Goal: Task Accomplishment & Management: Complete application form

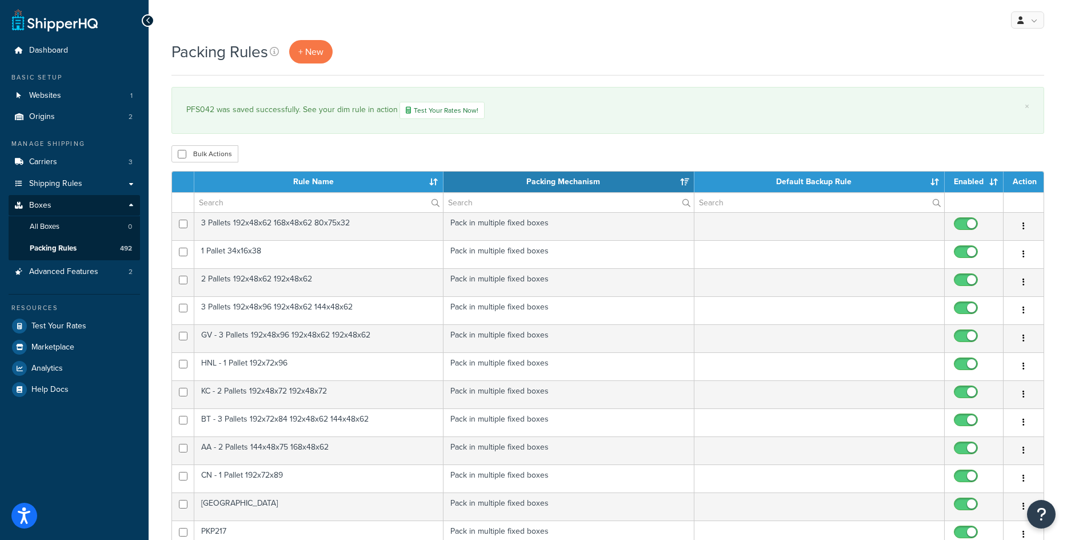
select select "15"
click at [314, 50] on span "+ New" at bounding box center [310, 51] width 25 height 13
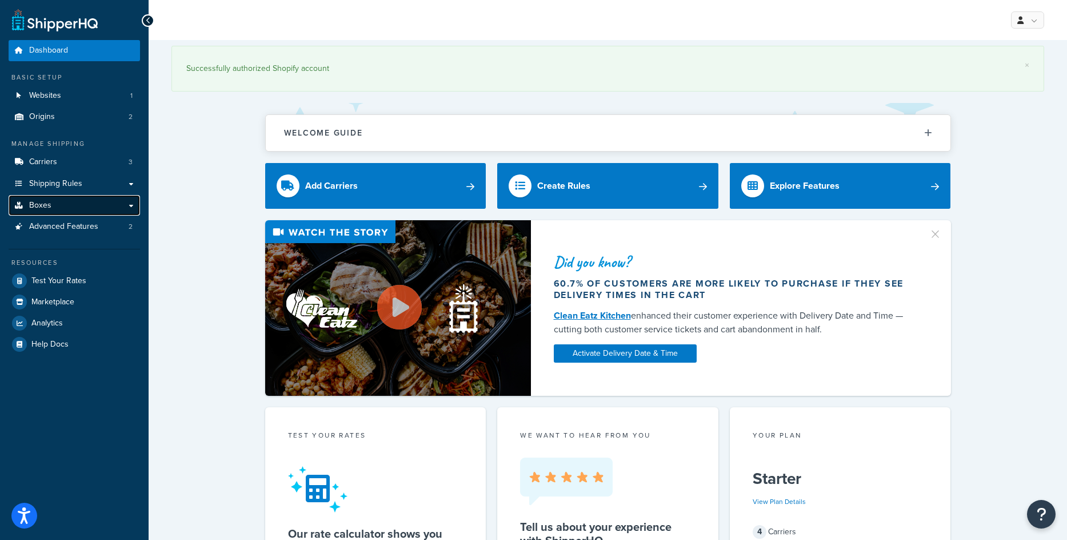
click at [49, 197] on link "Boxes" at bounding box center [74, 205] width 131 height 21
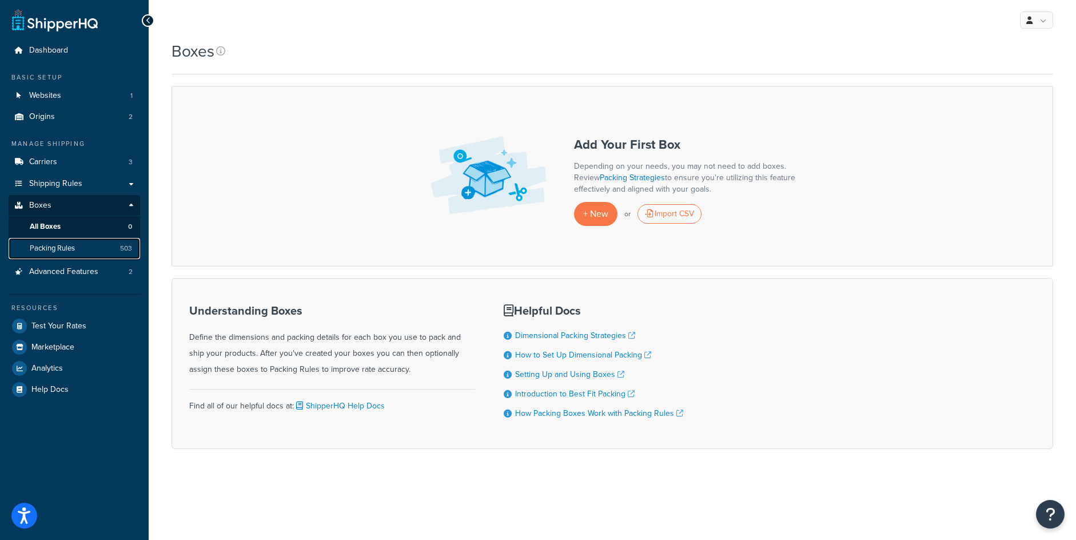
click at [86, 249] on link "Packing Rules 503" at bounding box center [74, 248] width 131 height 21
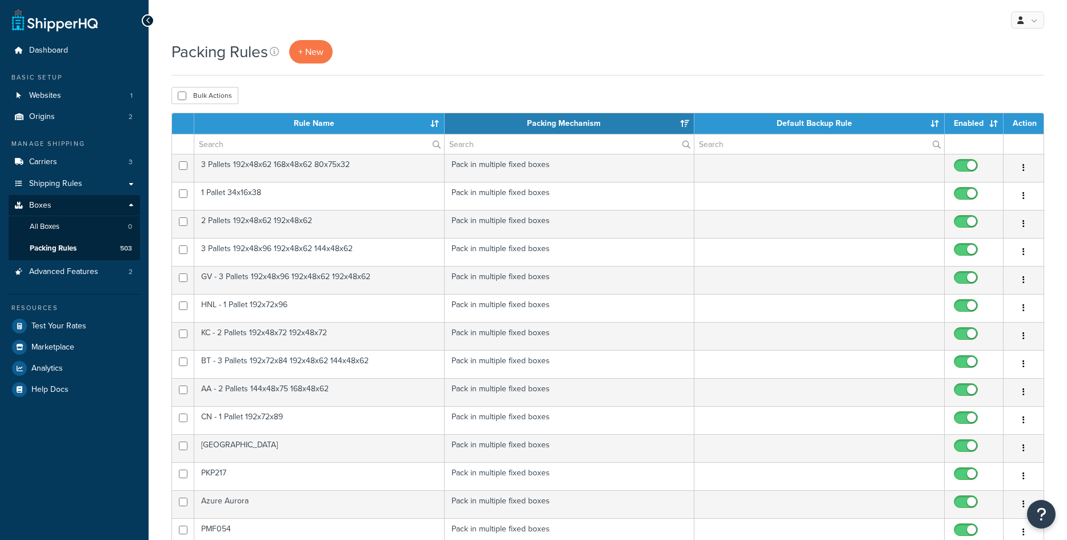
select select "15"
click at [310, 66] on div "Packing Rules + New" at bounding box center [608, 57] width 873 height 35
click at [315, 55] on span "+ New" at bounding box center [310, 51] width 25 height 13
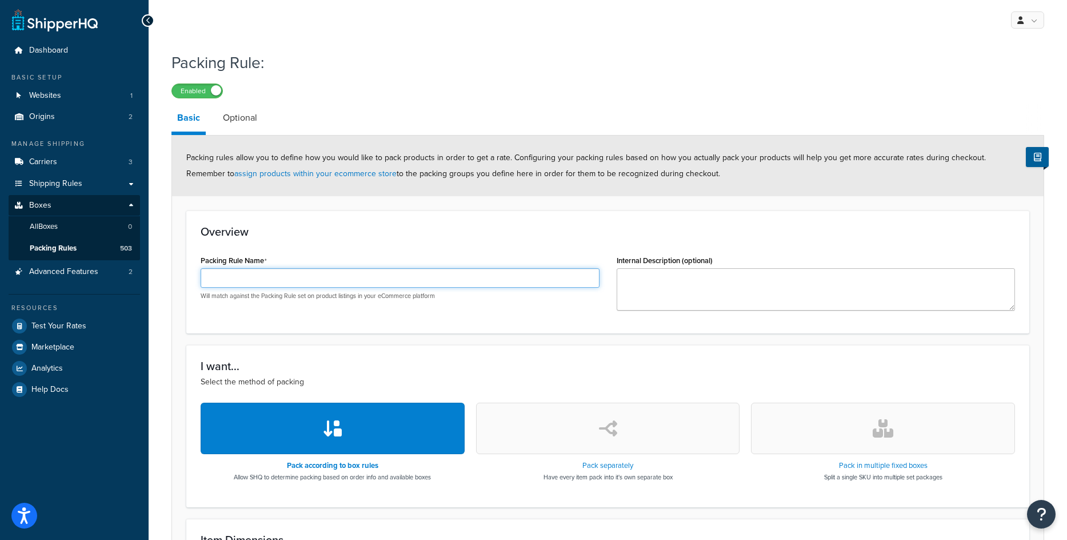
click at [319, 274] on input "Packing Rule Name" at bounding box center [400, 277] width 399 height 19
paste input "PFS028"
type input "PFS028"
click at [838, 456] on div "Pack in multiple fixed boxes Split a single SKU into multiple set packages" at bounding box center [883, 441] width 264 height 78
click at [872, 437] on button "button" at bounding box center [883, 427] width 264 height 51
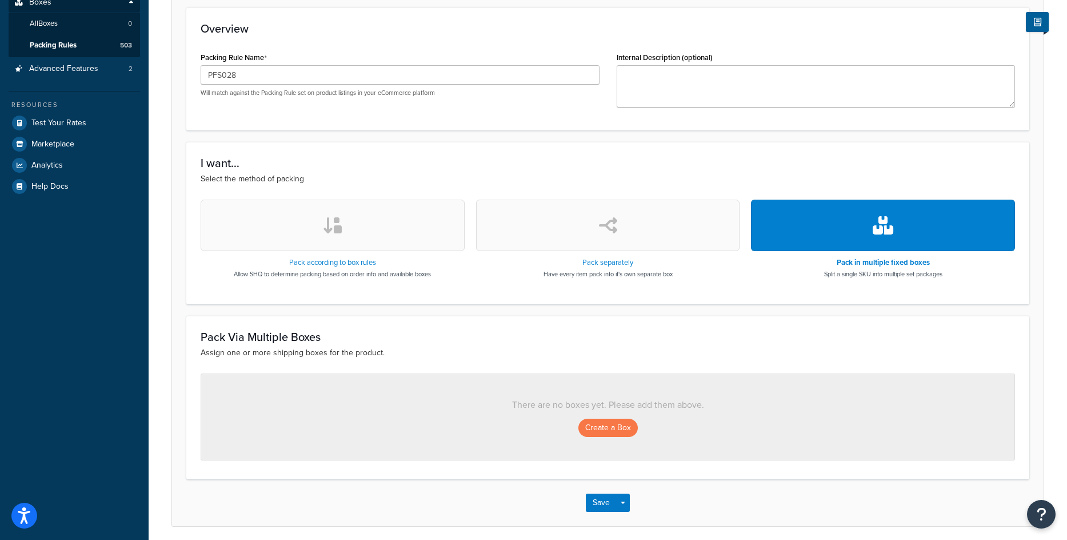
scroll to position [247, 0]
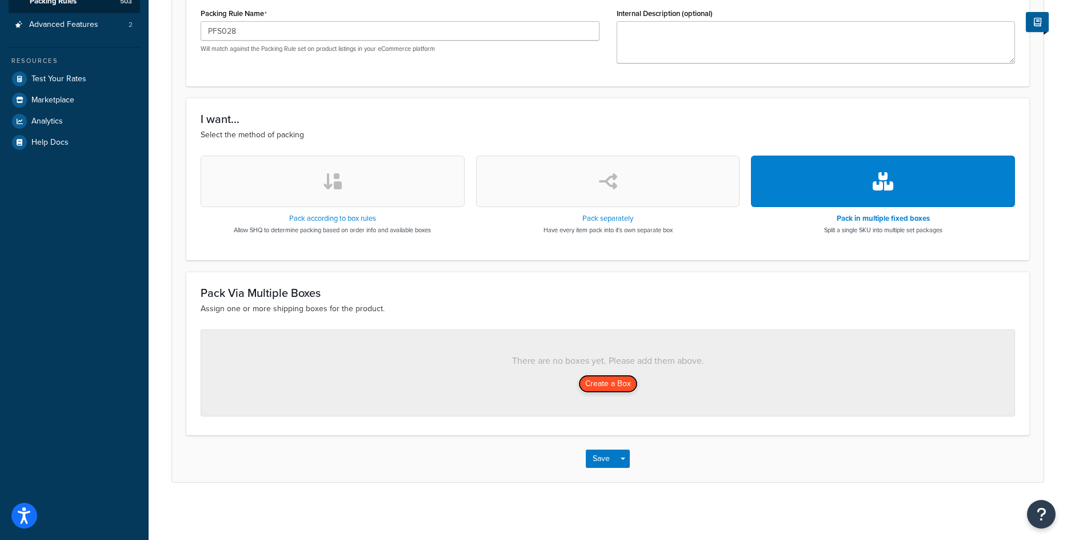
click at [588, 377] on button "Create a Box" at bounding box center [608, 383] width 59 height 18
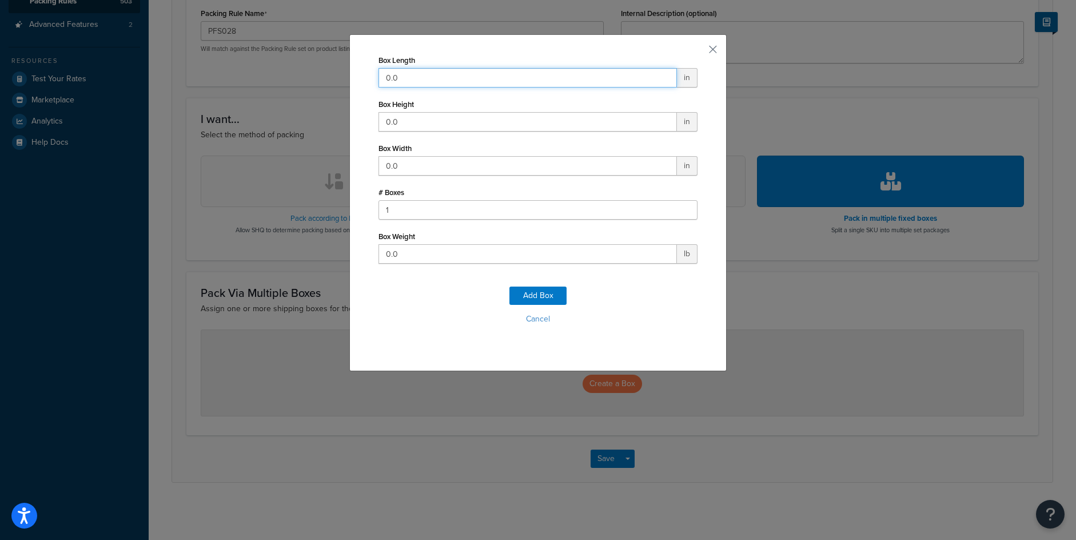
click at [389, 74] on input "0.0" at bounding box center [527, 77] width 298 height 19
type input "144"
click at [394, 120] on input "0.0" at bounding box center [527, 121] width 298 height 19
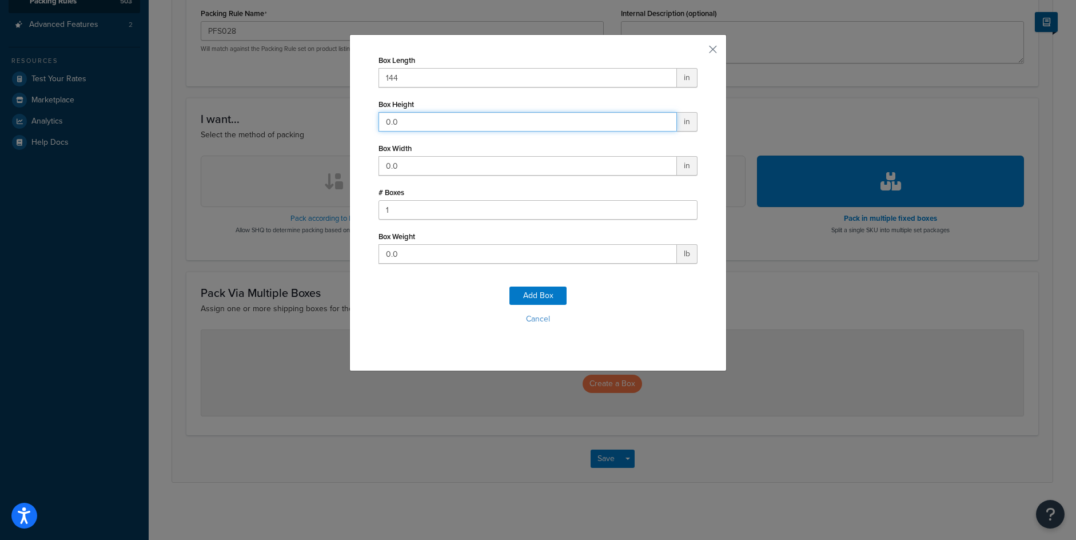
click at [394, 120] on input "0.0" at bounding box center [527, 121] width 298 height 19
type input "84"
click at [404, 166] on input "0.0" at bounding box center [527, 165] width 298 height 19
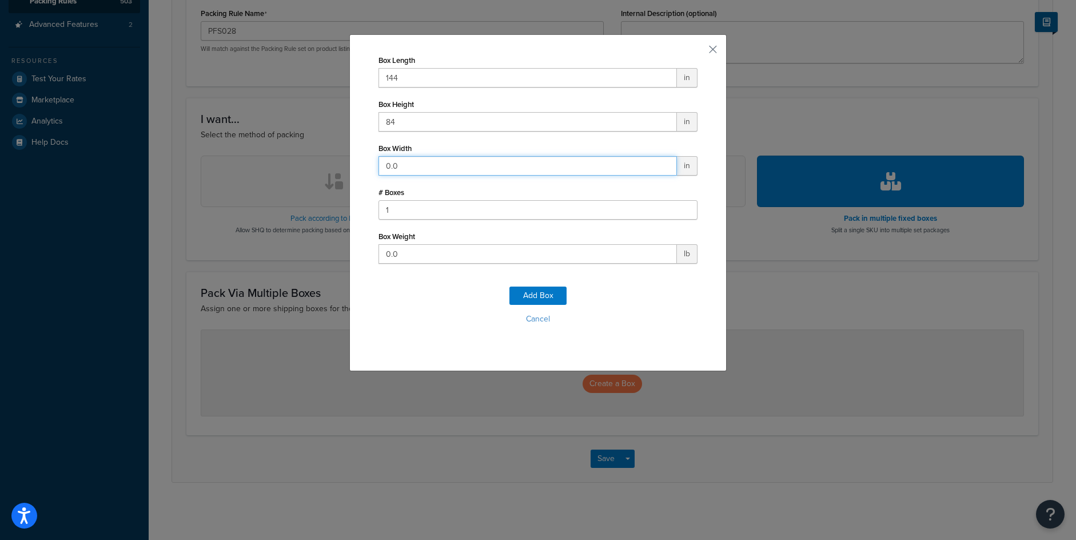
click at [404, 166] on input "0.0" at bounding box center [527, 165] width 298 height 19
type input "48"
click at [402, 257] on input "0.0" at bounding box center [527, 253] width 298 height 19
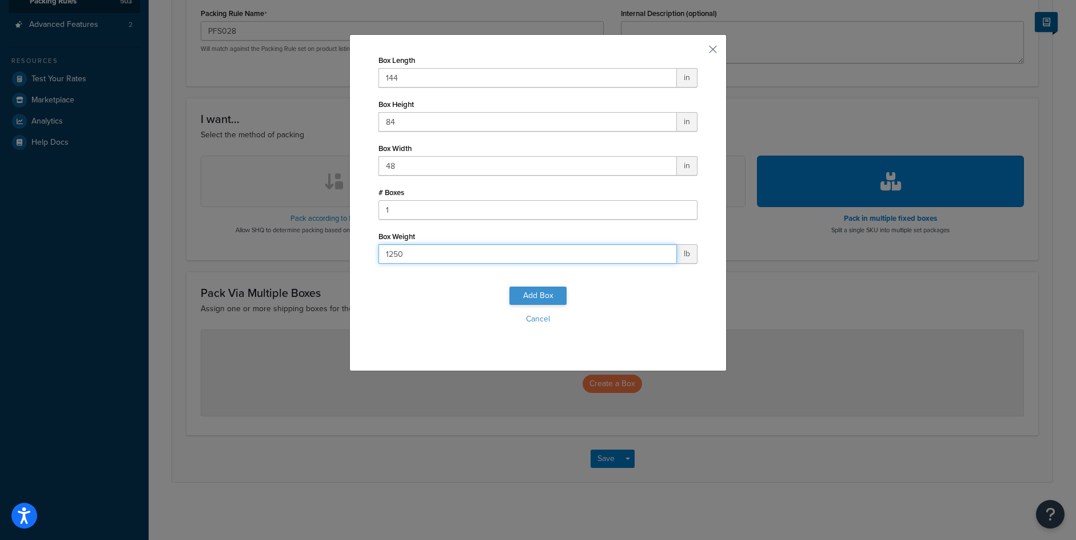
type input "1250"
click at [528, 300] on button "Add Box" at bounding box center [537, 295] width 57 height 18
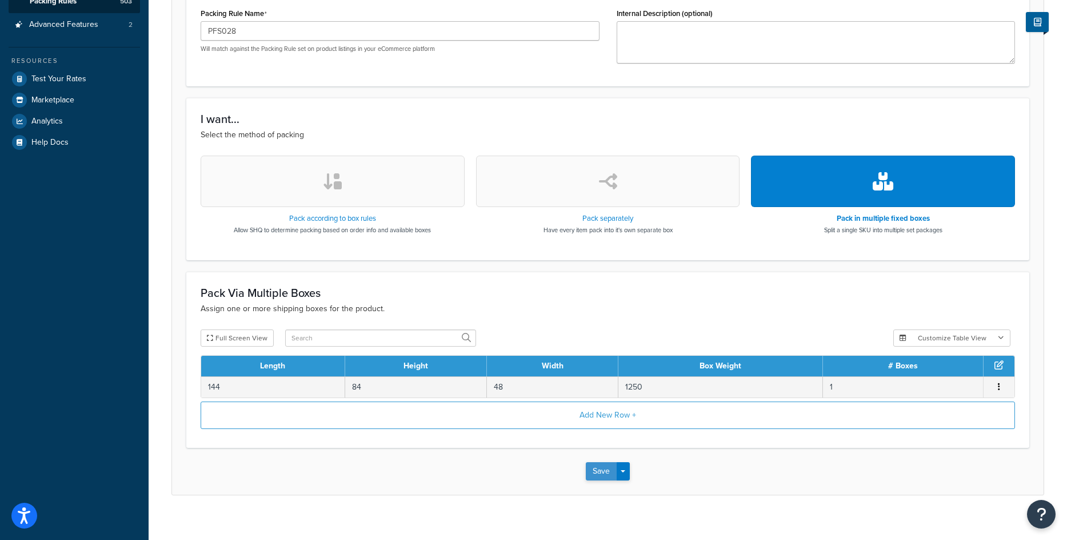
click at [609, 467] on button "Save" at bounding box center [601, 471] width 31 height 18
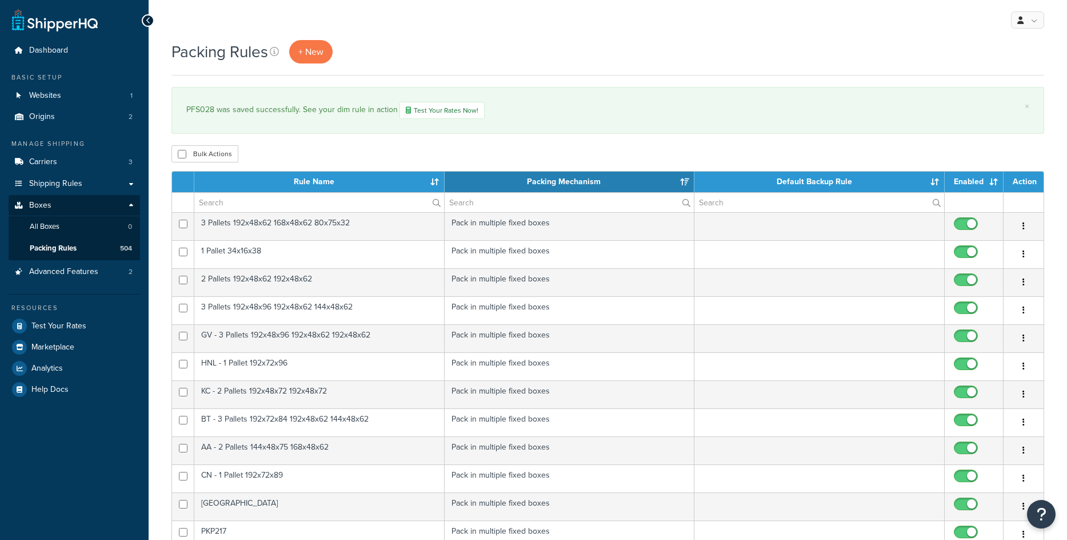
select select "15"
click at [321, 54] on span "+ New" at bounding box center [310, 51] width 25 height 13
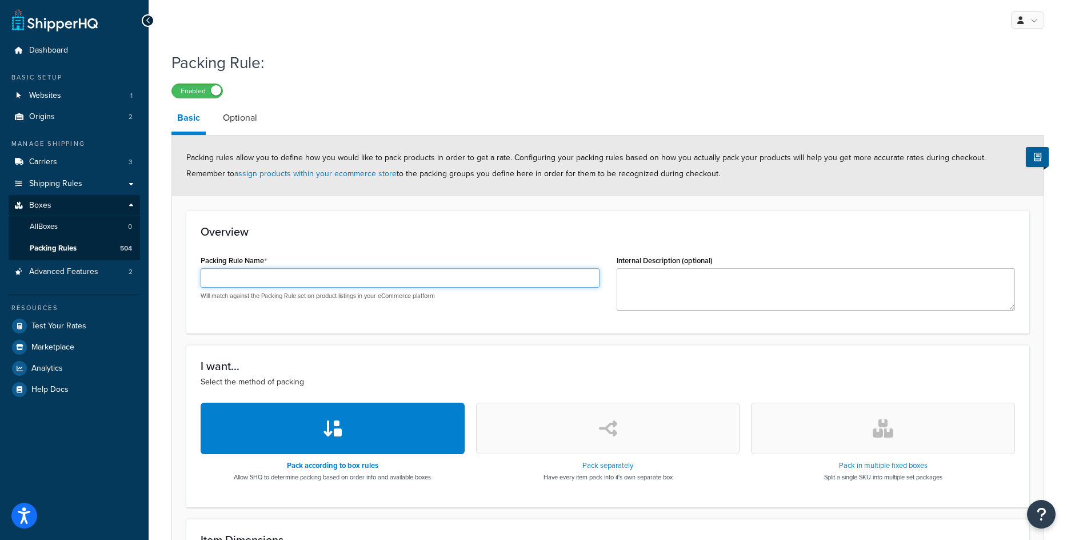
click at [226, 282] on input "Packing Rule Name" at bounding box center [400, 277] width 399 height 19
paste input "PFS026"
type input "PFS026"
click at [852, 441] on button "button" at bounding box center [883, 427] width 264 height 51
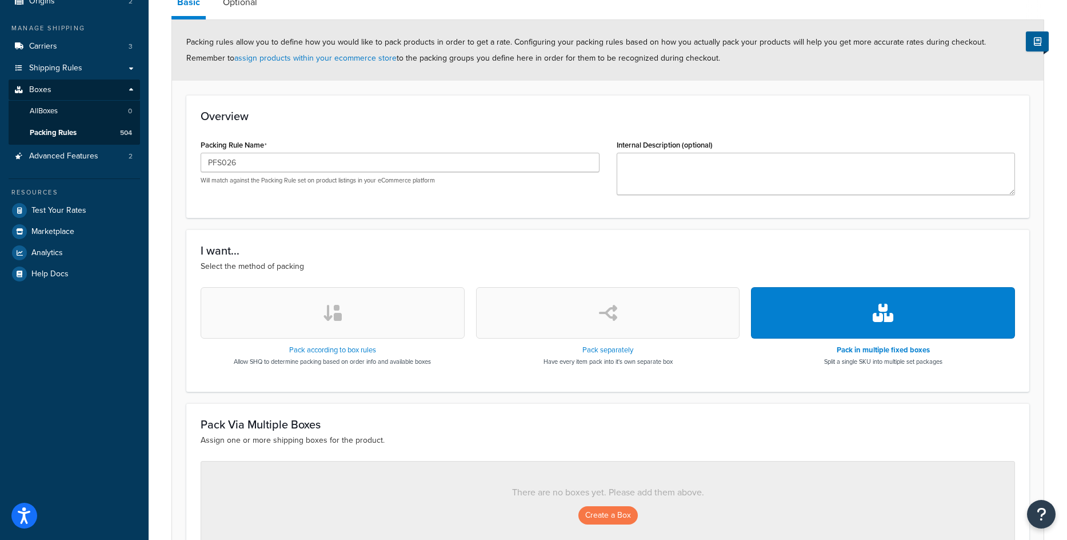
scroll to position [229, 0]
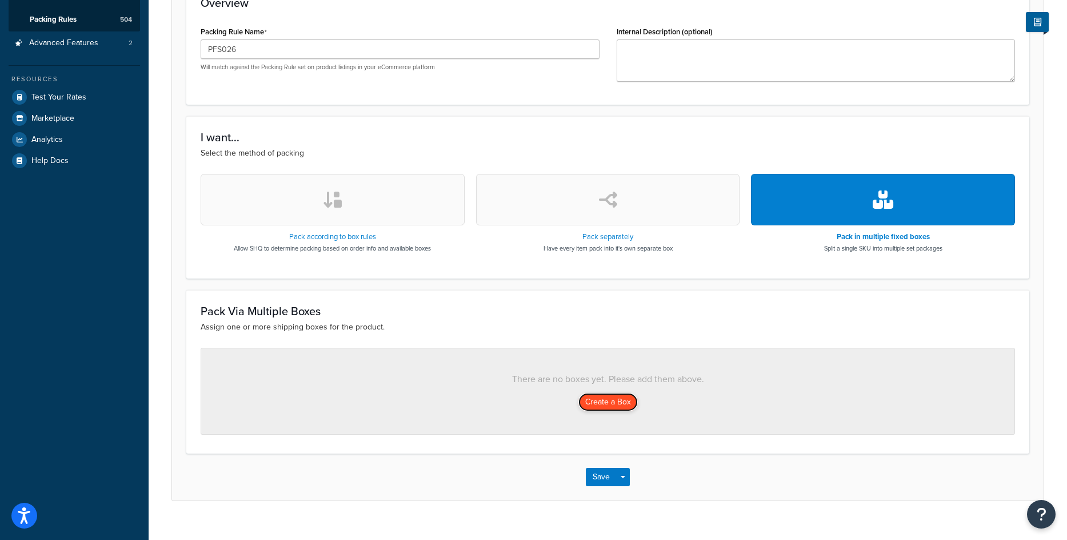
click at [621, 404] on button "Create a Box" at bounding box center [608, 402] width 59 height 18
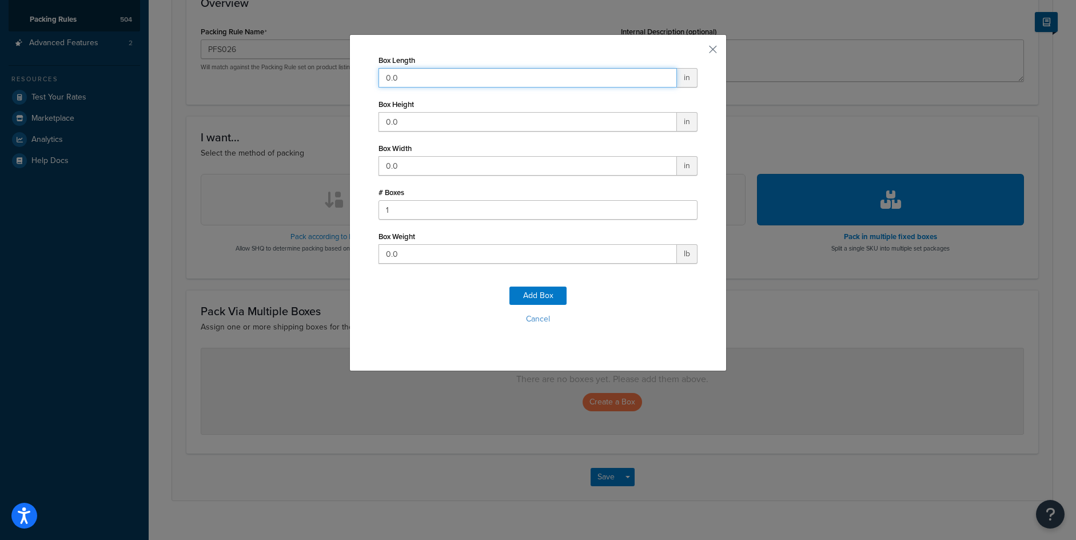
click at [439, 78] on input "0.0" at bounding box center [527, 77] width 298 height 19
type input "144"
click at [402, 161] on input "0.0" at bounding box center [527, 165] width 298 height 19
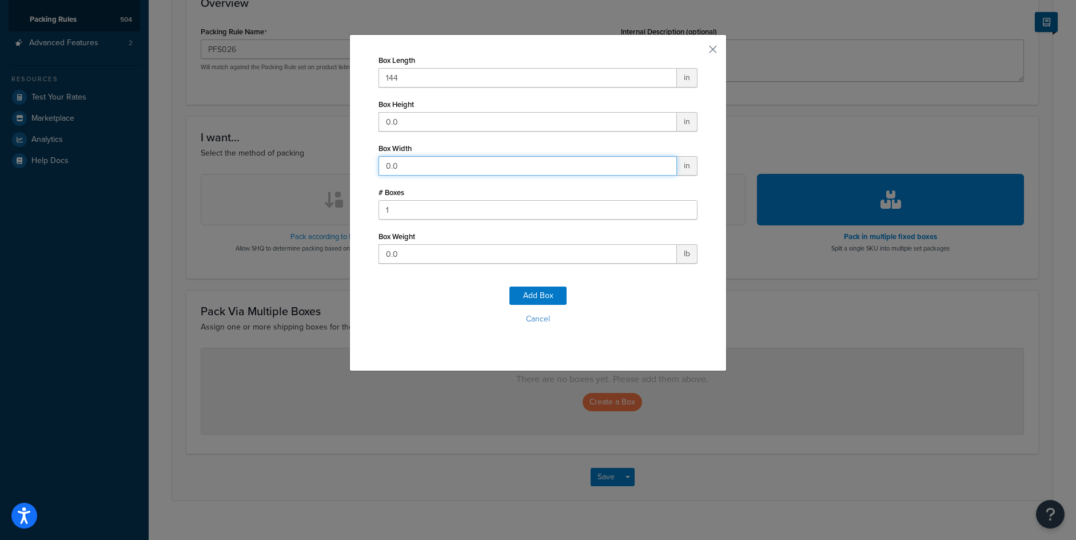
click at [402, 162] on input "0.0" at bounding box center [527, 165] width 298 height 19
type input "48"
click at [408, 121] on input "0.0" at bounding box center [527, 121] width 298 height 19
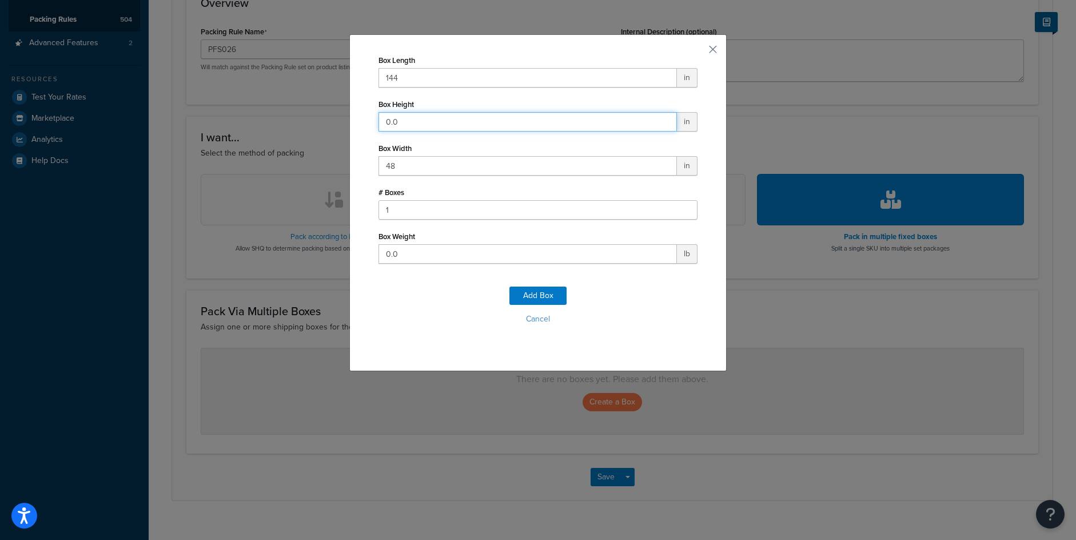
click at [408, 120] on input "0.0" at bounding box center [527, 121] width 298 height 19
type input "84"
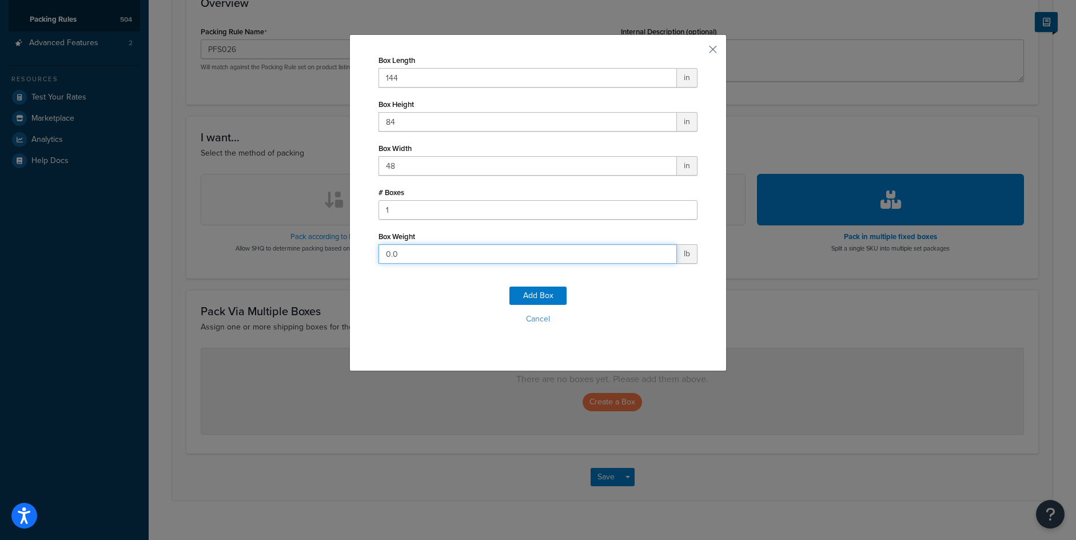
click at [405, 252] on input "0.0" at bounding box center [527, 253] width 298 height 19
click at [405, 251] on input "0.0" at bounding box center [527, 253] width 298 height 19
type input "1100"
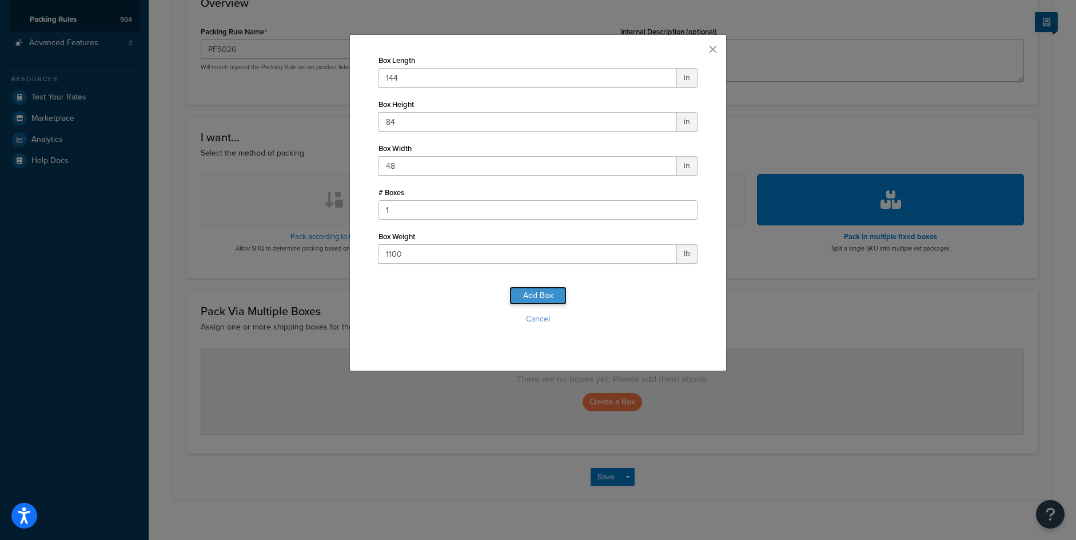
click at [529, 298] on button "Add Box" at bounding box center [537, 295] width 57 height 18
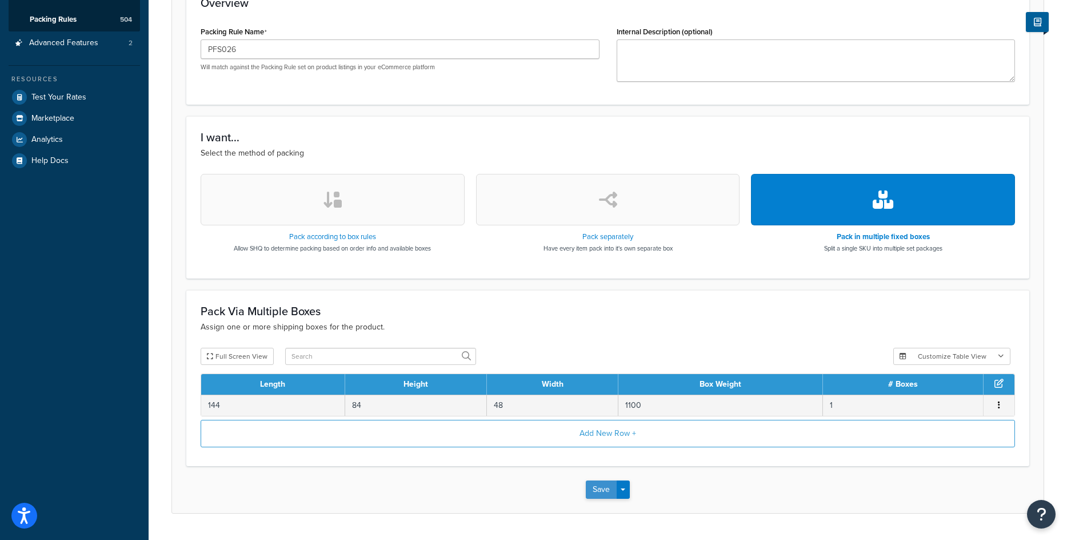
click at [602, 491] on button "Save" at bounding box center [601, 489] width 31 height 18
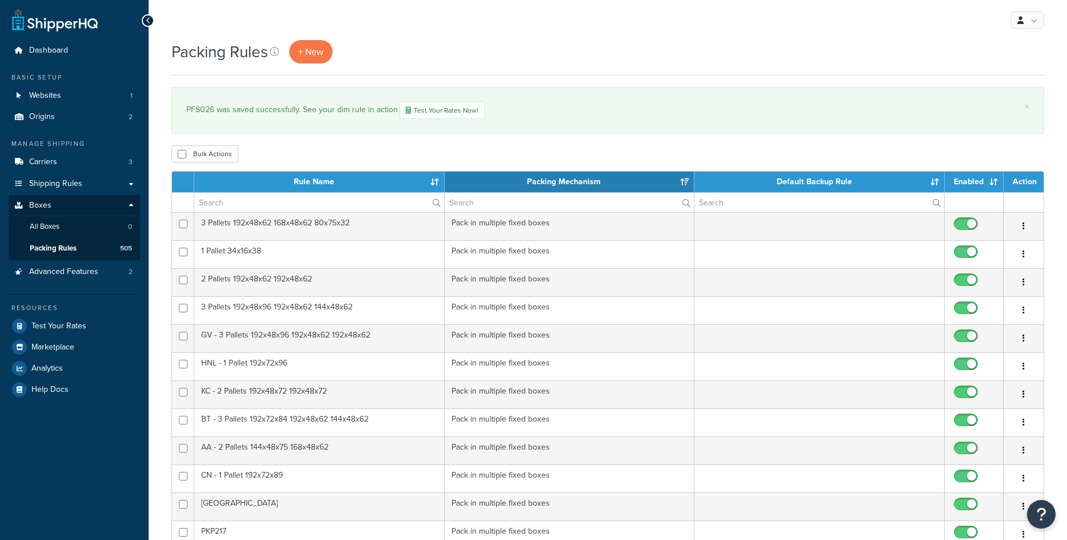
select select "15"
click at [292, 53] on link "+ New" at bounding box center [310, 51] width 43 height 23
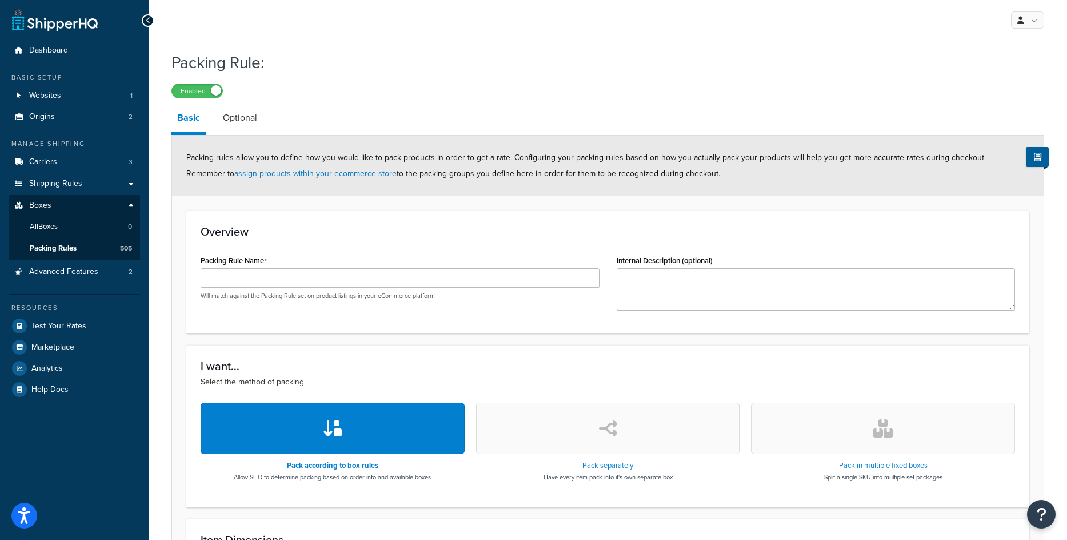
click at [237, 267] on div "Packing Rule Name Will match against the Packing Rule set on product listings i…" at bounding box center [400, 276] width 399 height 48
click at [239, 281] on input "Packing Rule Name" at bounding box center [400, 277] width 399 height 19
paste input "PFS025"
type input "PFS025"
click at [862, 429] on button "button" at bounding box center [883, 427] width 264 height 51
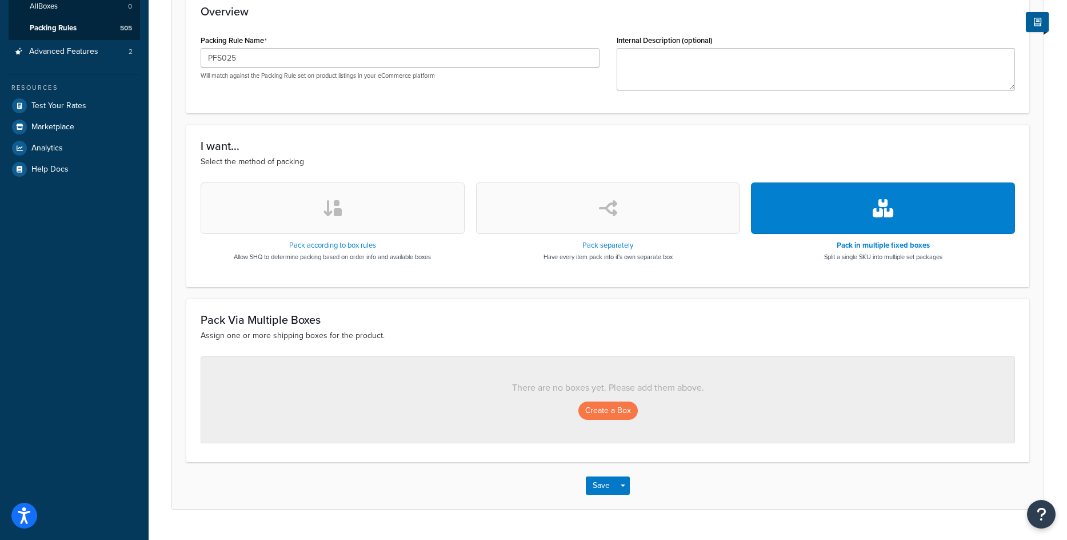
scroll to position [247, 0]
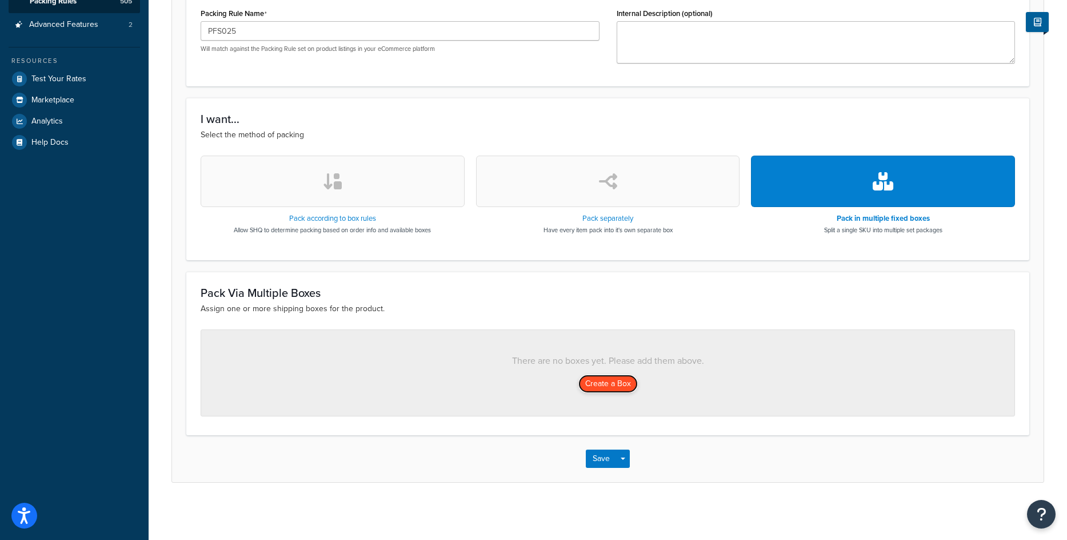
click at [613, 385] on button "Create a Box" at bounding box center [608, 383] width 59 height 18
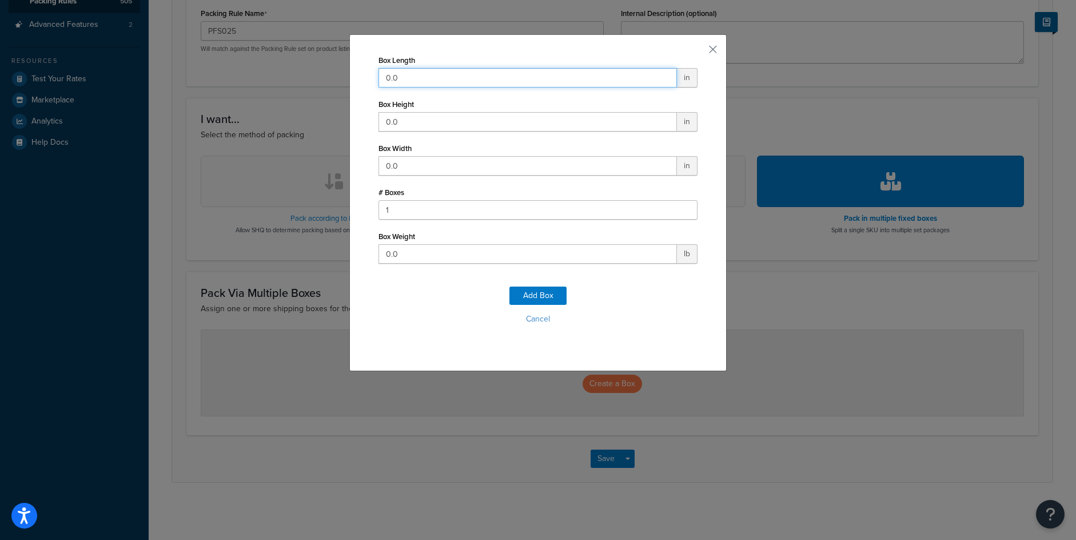
click at [445, 77] on input "0.0" at bounding box center [527, 77] width 298 height 19
click at [445, 76] on input "0.0" at bounding box center [527, 77] width 298 height 19
type input "144"
click at [397, 121] on input "0.0" at bounding box center [527, 121] width 298 height 19
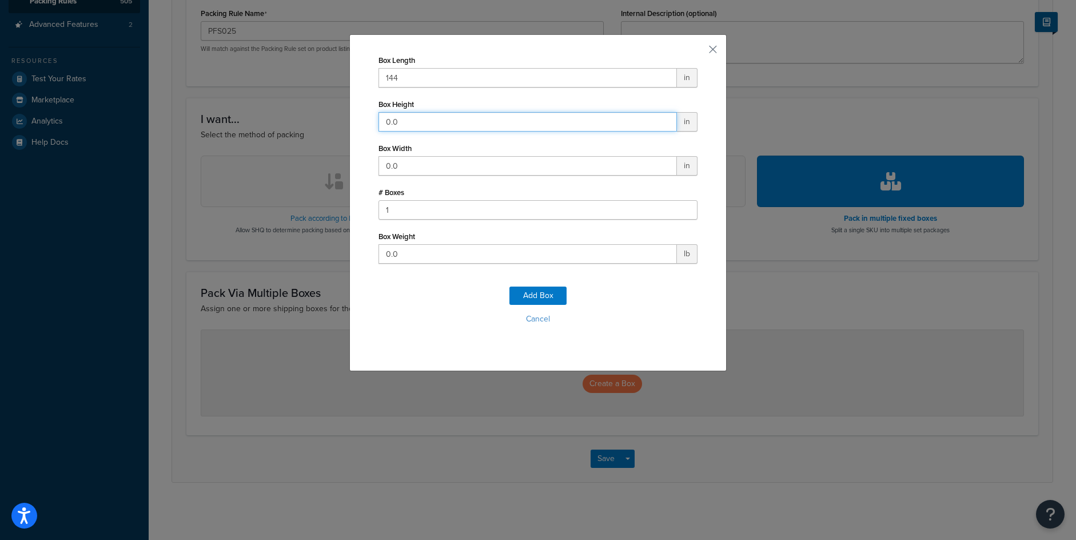
click at [397, 121] on input "0.0" at bounding box center [527, 121] width 298 height 19
type input "84"
click at [392, 172] on input "0.0" at bounding box center [527, 165] width 298 height 19
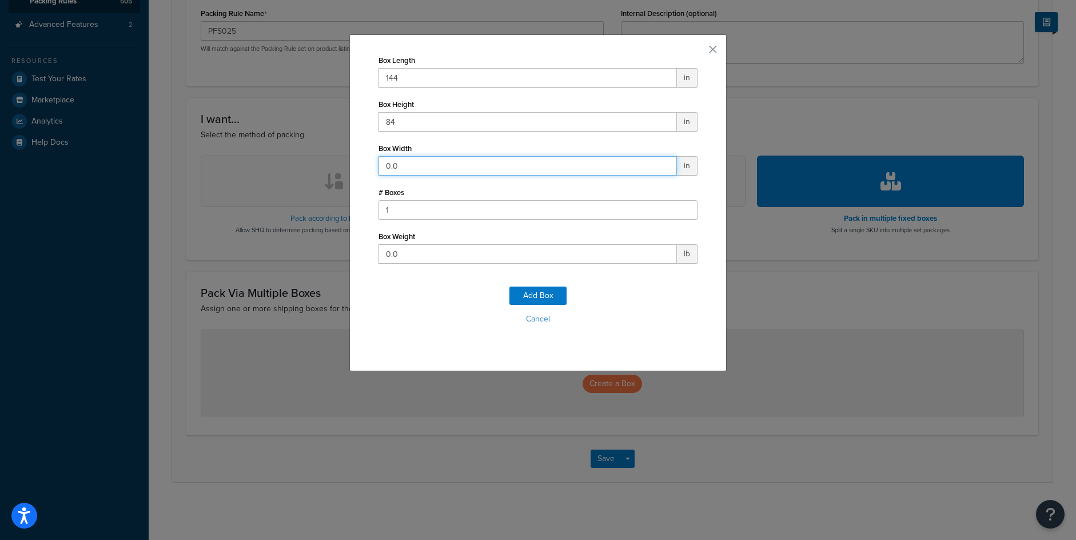
click at [392, 172] on input "0.0" at bounding box center [527, 165] width 298 height 19
type input "48"
click at [384, 256] on input "0.0" at bounding box center [527, 253] width 298 height 19
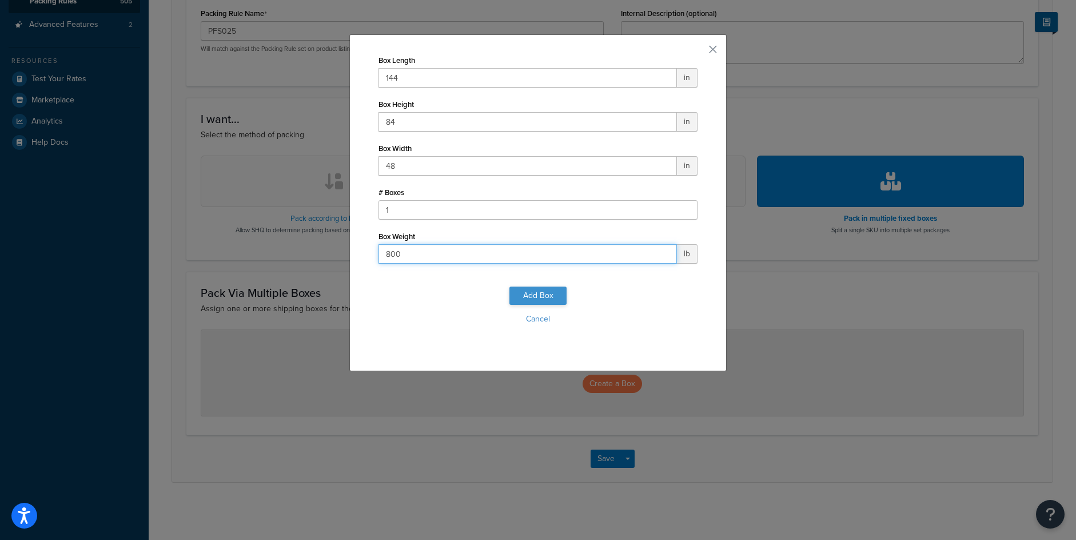
type input "800"
click at [535, 296] on button "Add Box" at bounding box center [537, 295] width 57 height 18
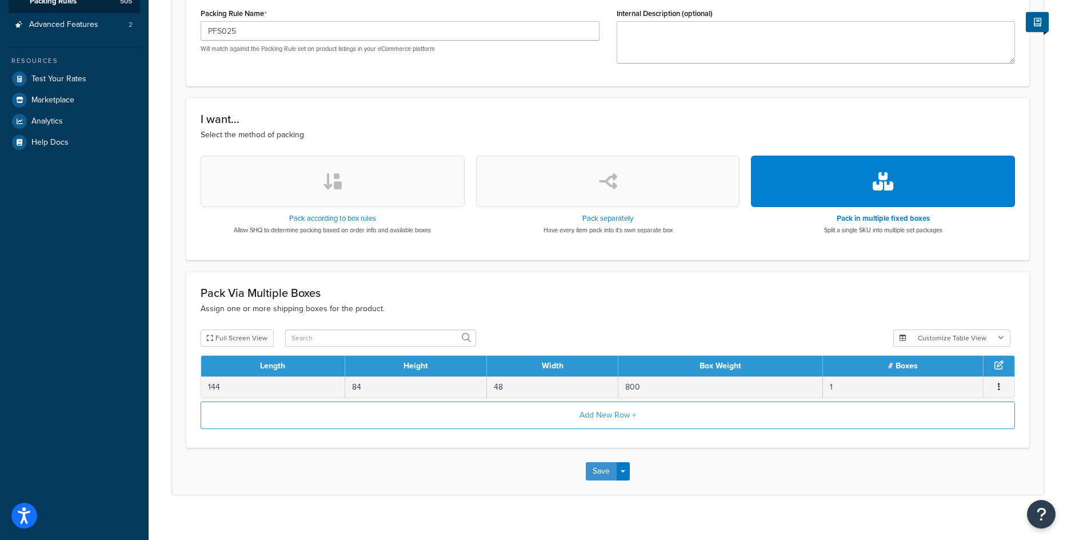
click at [601, 479] on button "Save" at bounding box center [601, 471] width 31 height 18
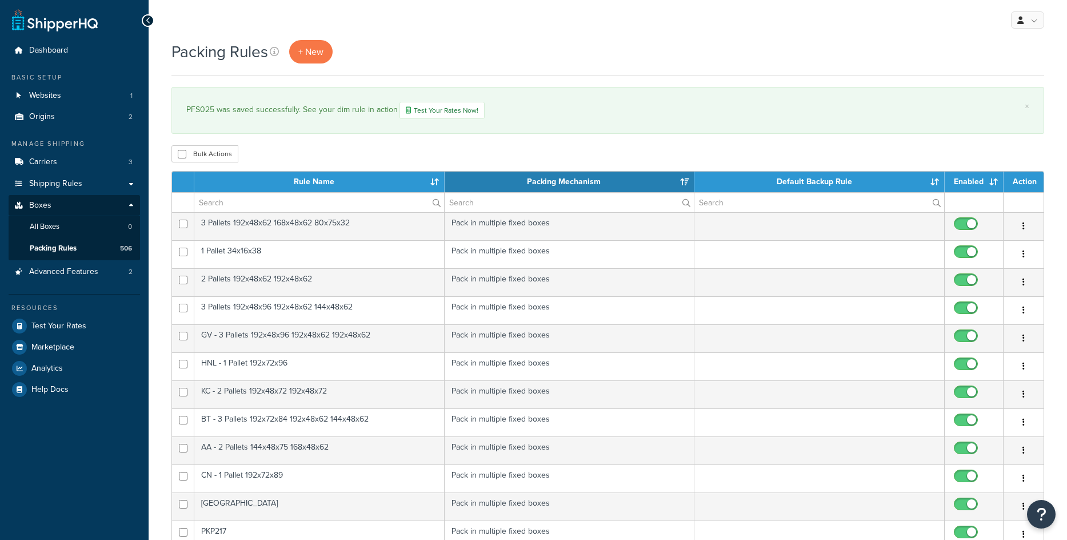
select select "15"
click at [297, 46] on link "+ New" at bounding box center [310, 51] width 43 height 23
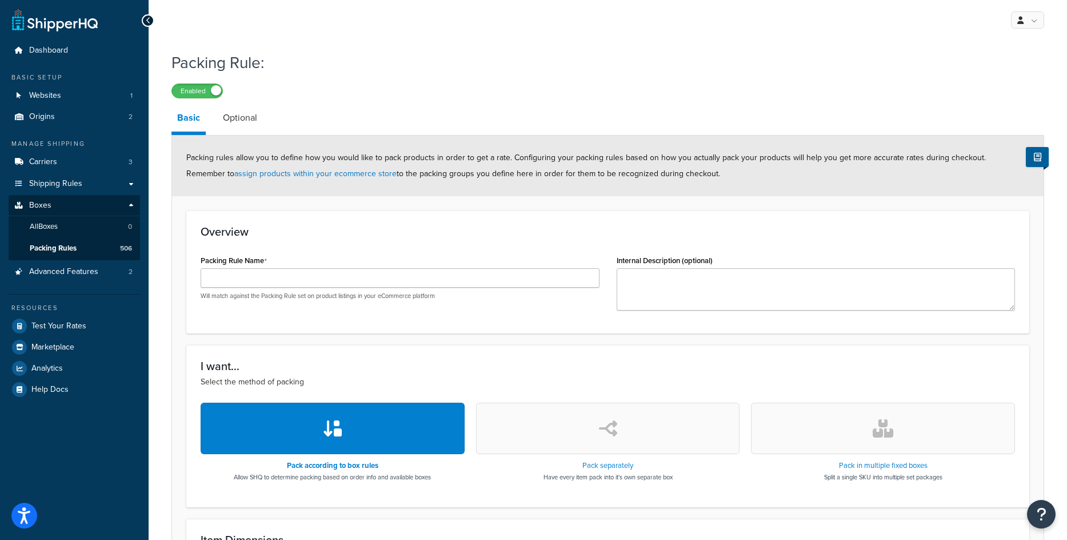
click at [440, 264] on div "Packing Rule Name Will match against the Packing Rule set on product listings i…" at bounding box center [400, 276] width 399 height 48
click at [443, 274] on input "Packing Rule Name" at bounding box center [400, 277] width 399 height 19
paste input "PFS024"
type input "PFS024"
click at [872, 444] on button "button" at bounding box center [883, 427] width 264 height 51
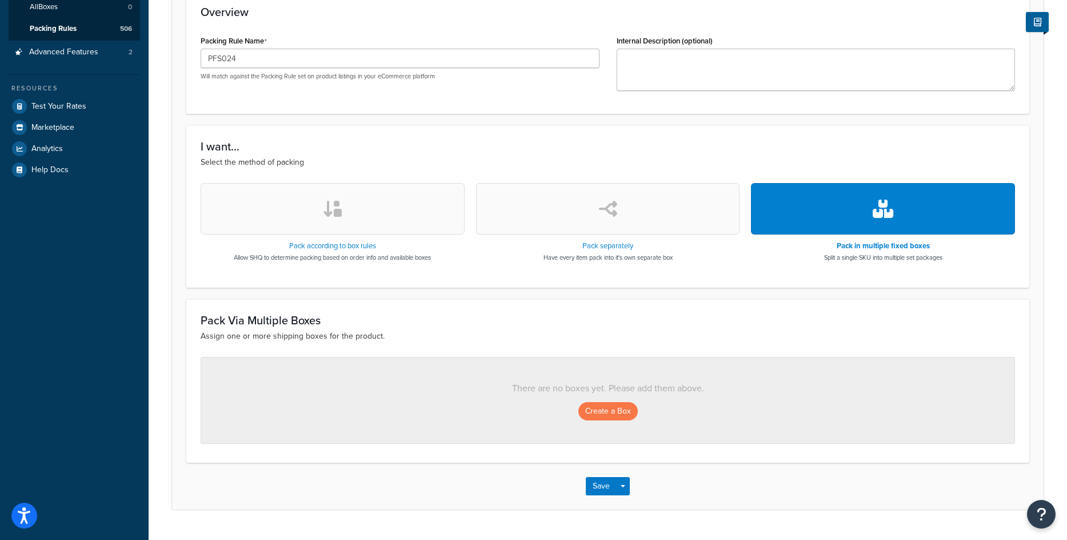
scroll to position [229, 0]
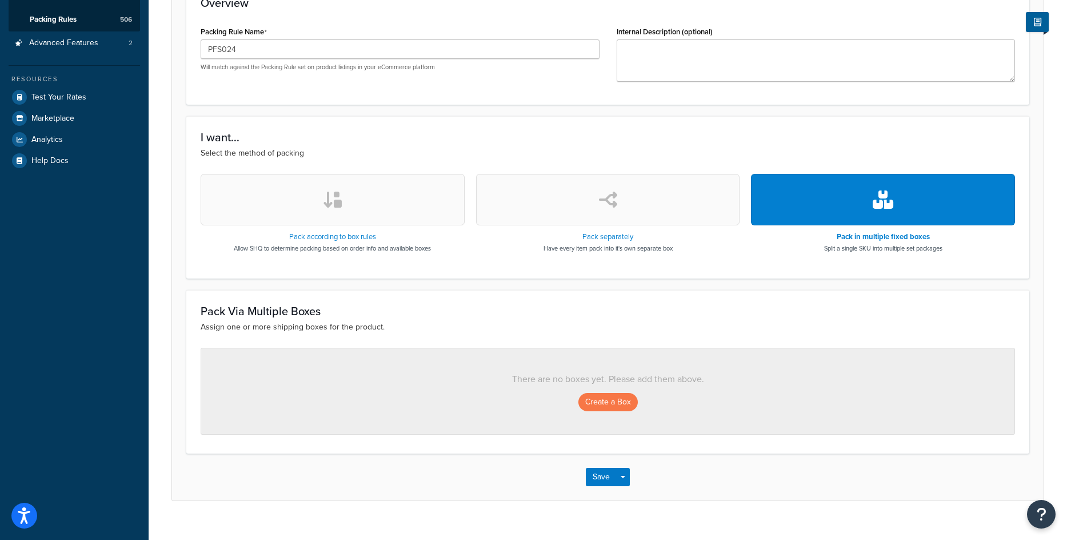
click at [609, 412] on div "There are no boxes yet. Please add them above. Create a Box" at bounding box center [608, 391] width 815 height 87
click at [613, 404] on button "Create a Box" at bounding box center [608, 402] width 59 height 18
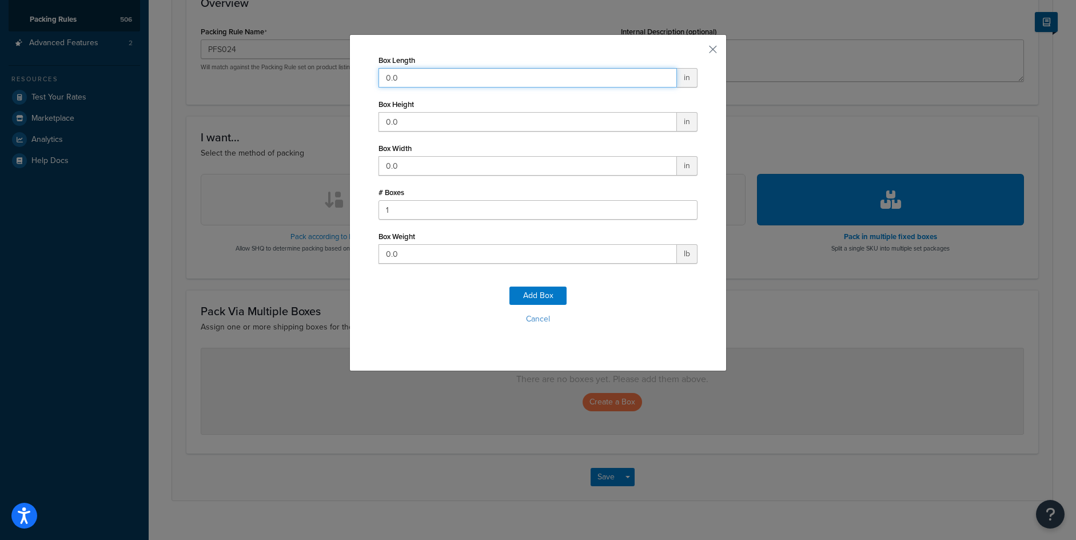
click at [421, 76] on input "0.0" at bounding box center [527, 77] width 298 height 19
type input "87"
click at [416, 121] on input "0.0" at bounding box center [527, 121] width 298 height 19
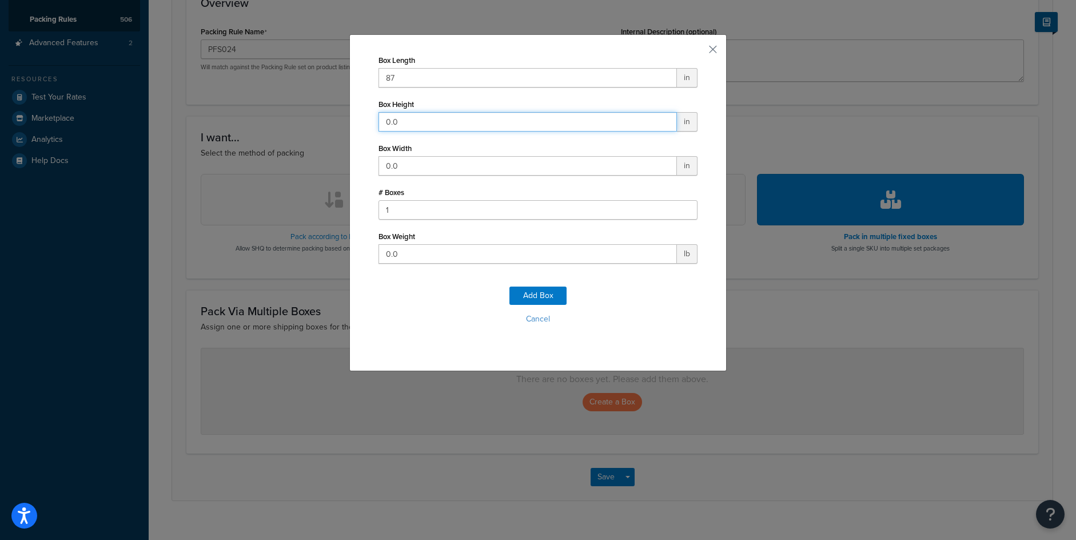
click at [416, 121] on input "0.0" at bounding box center [527, 121] width 298 height 19
type input "60"
click at [431, 159] on input "0.0" at bounding box center [527, 165] width 298 height 19
click at [429, 161] on input "0.0" at bounding box center [527, 165] width 298 height 19
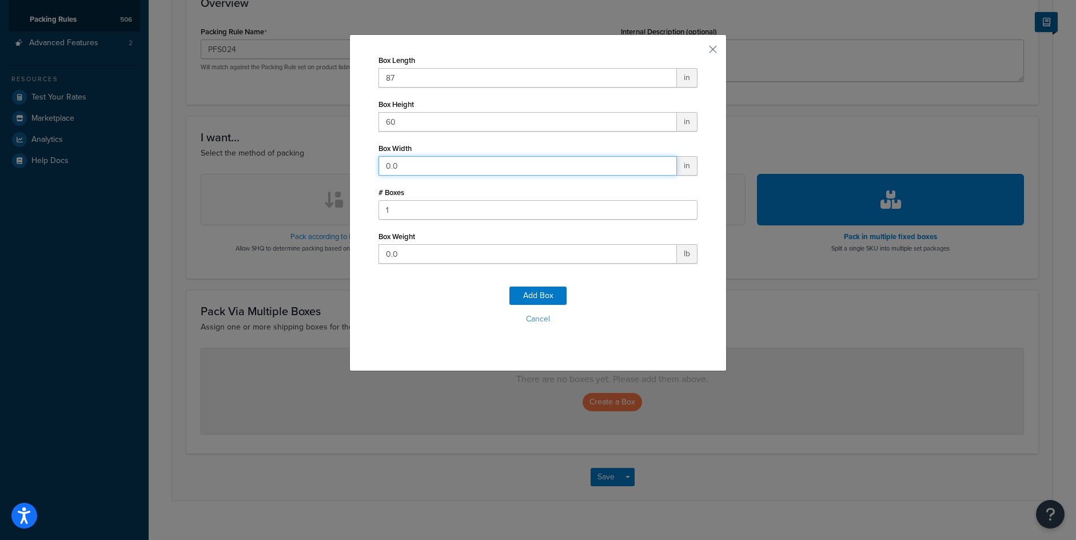
click at [429, 161] on input "0.0" at bounding box center [527, 165] width 298 height 19
type input "36"
click at [389, 249] on input "0.0" at bounding box center [527, 253] width 298 height 19
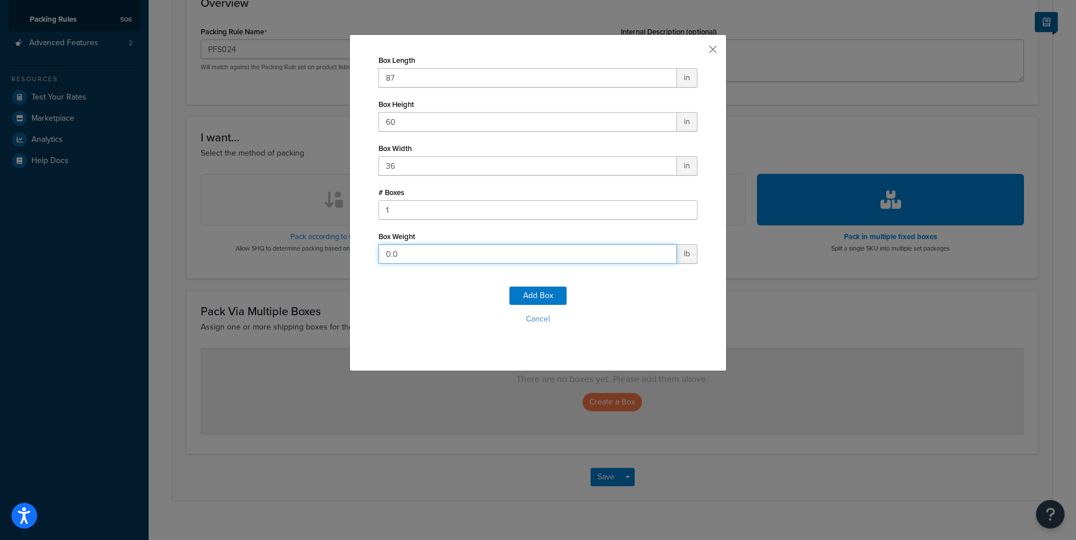
click at [389, 249] on input "0.0" at bounding box center [527, 253] width 298 height 19
type input "290"
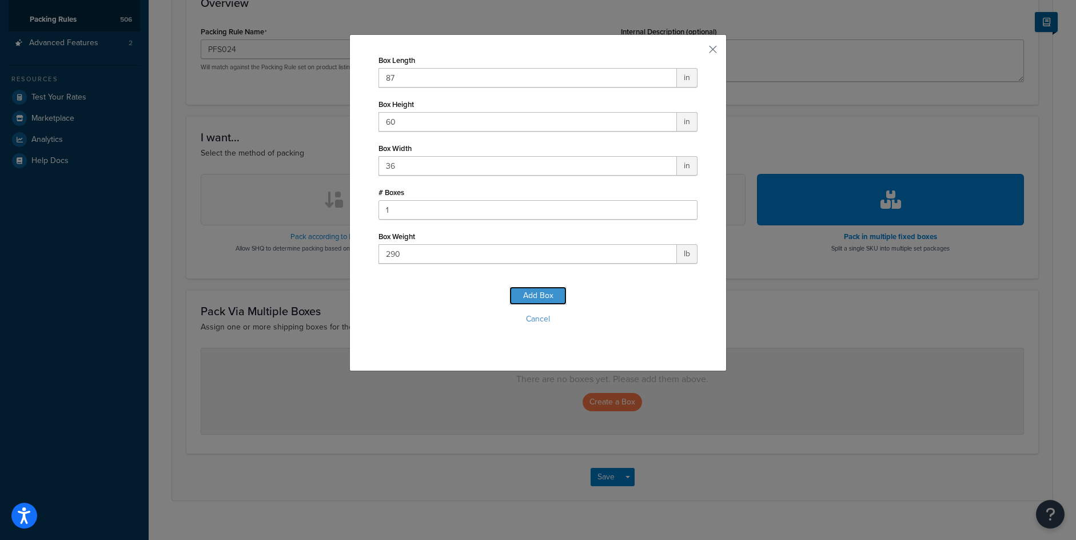
click at [523, 288] on button "Add Box" at bounding box center [537, 295] width 57 height 18
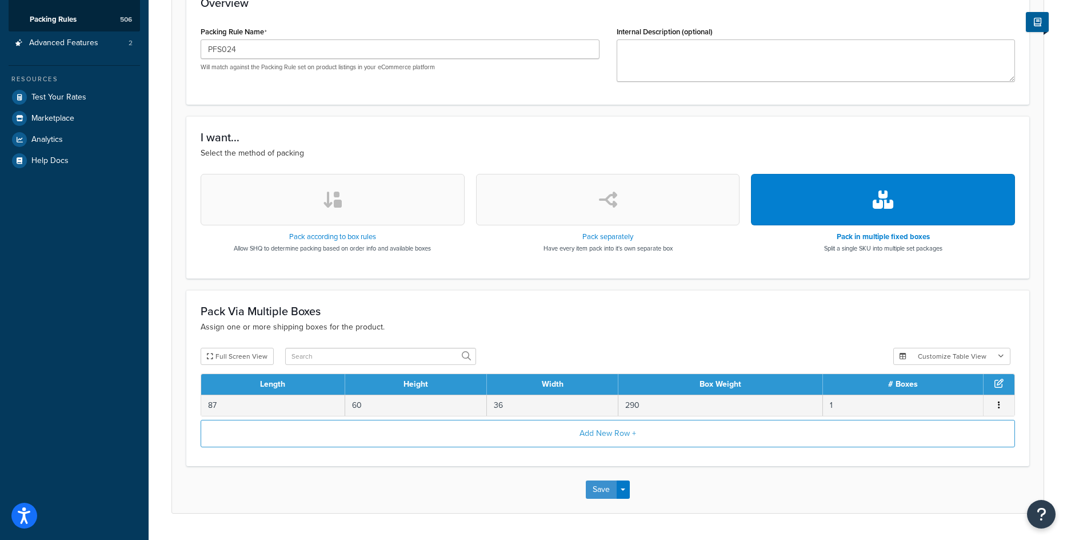
click at [599, 486] on button "Save" at bounding box center [601, 489] width 31 height 18
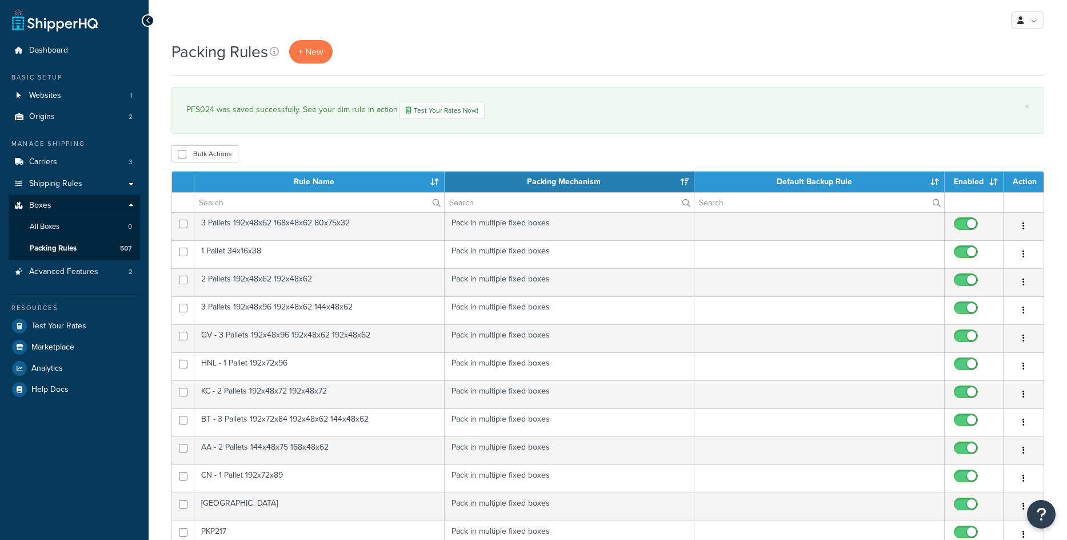
select select "15"
click at [318, 55] on span "+ New" at bounding box center [310, 51] width 25 height 13
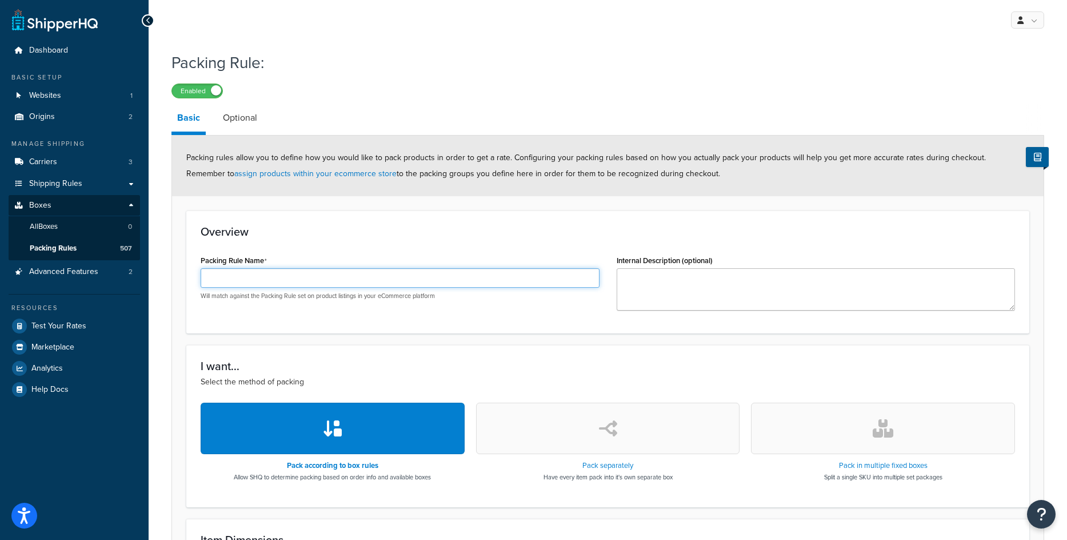
click at [241, 280] on input "Packing Rule Name" at bounding box center [400, 277] width 399 height 19
paste input "PFS023"
type input "PFS023"
click at [895, 427] on button "button" at bounding box center [883, 427] width 264 height 51
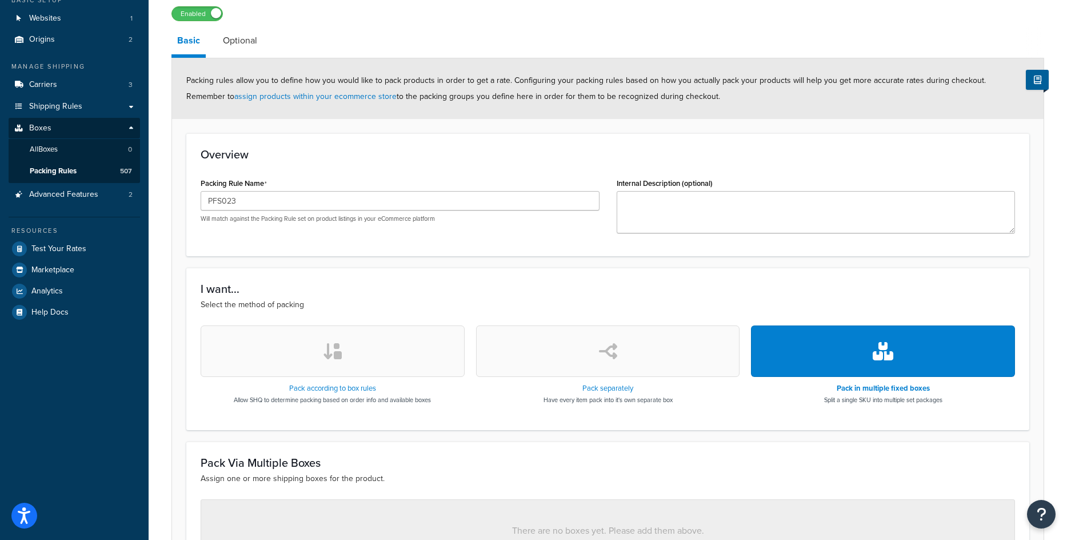
scroll to position [247, 0]
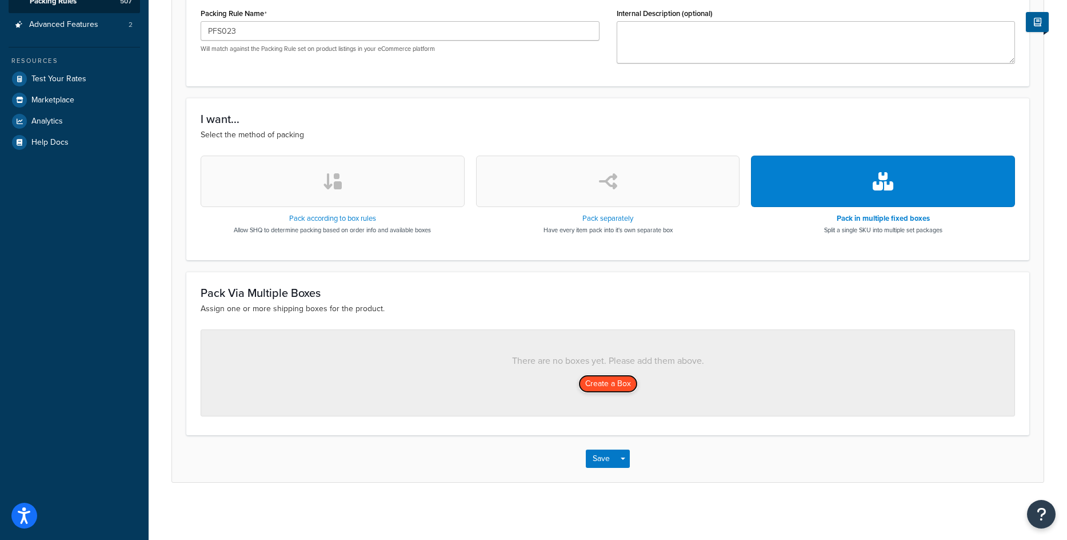
click at [581, 378] on button "Create a Box" at bounding box center [608, 383] width 59 height 18
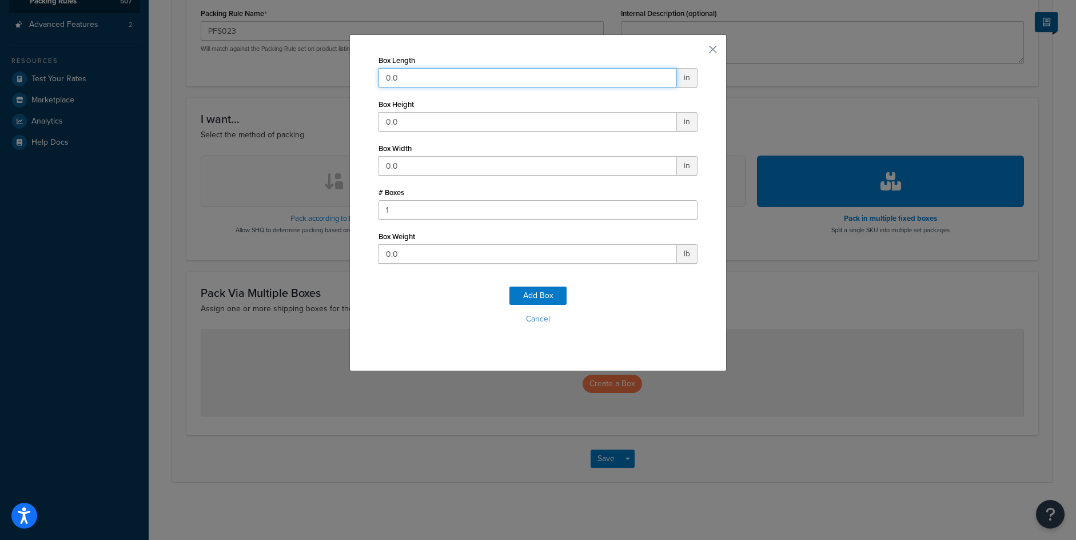
click at [418, 69] on input "0.0" at bounding box center [527, 77] width 298 height 19
type input "96"
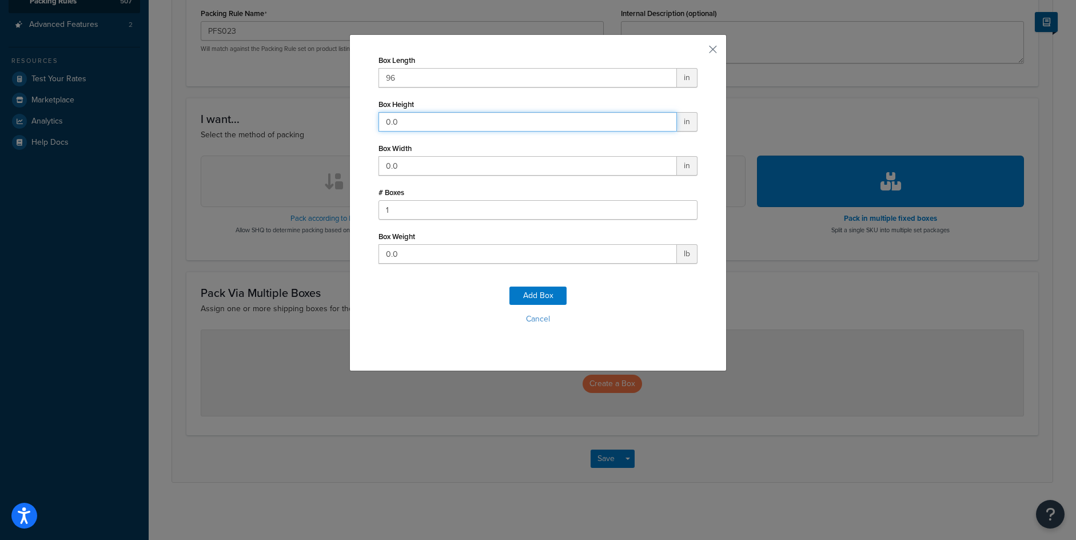
click at [396, 126] on input "0.0" at bounding box center [527, 121] width 298 height 19
type input "60"
click at [387, 162] on input "0.0" at bounding box center [527, 165] width 298 height 19
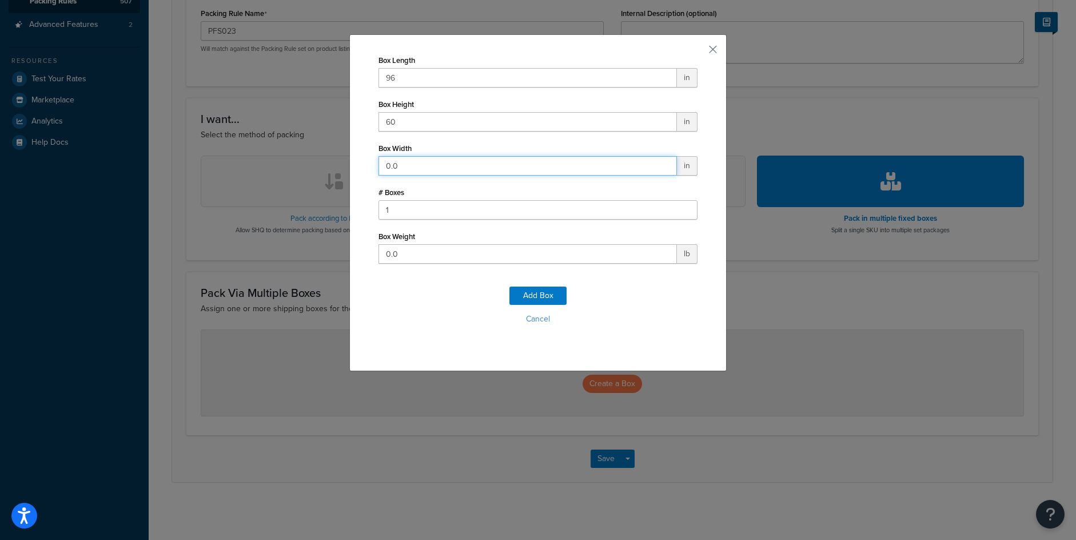
click at [387, 162] on input "0.0" at bounding box center [527, 165] width 298 height 19
type input "48"
click at [395, 251] on input "0.0" at bounding box center [527, 253] width 298 height 19
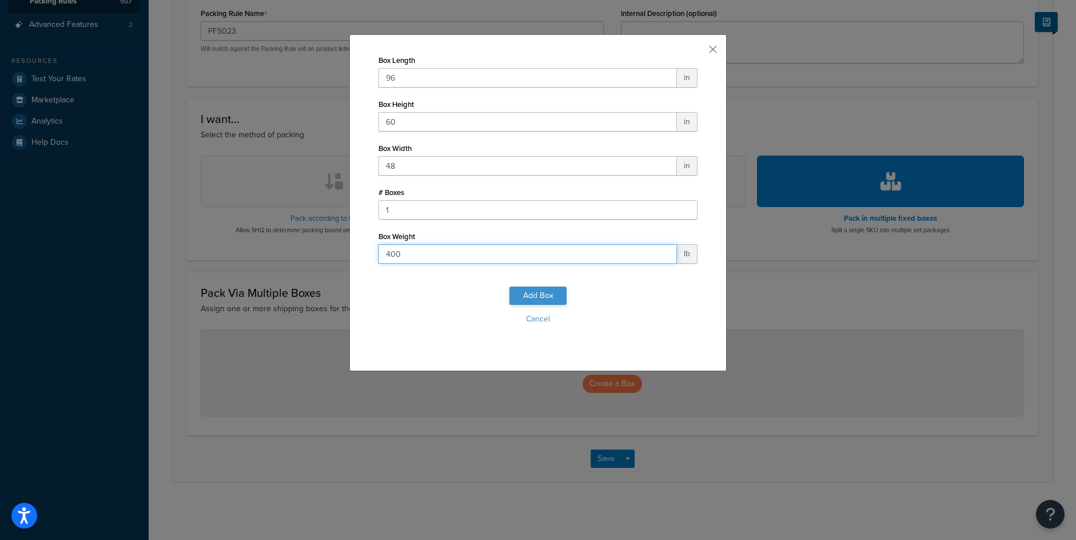
type input "400"
click at [522, 288] on button "Add Box" at bounding box center [537, 295] width 57 height 18
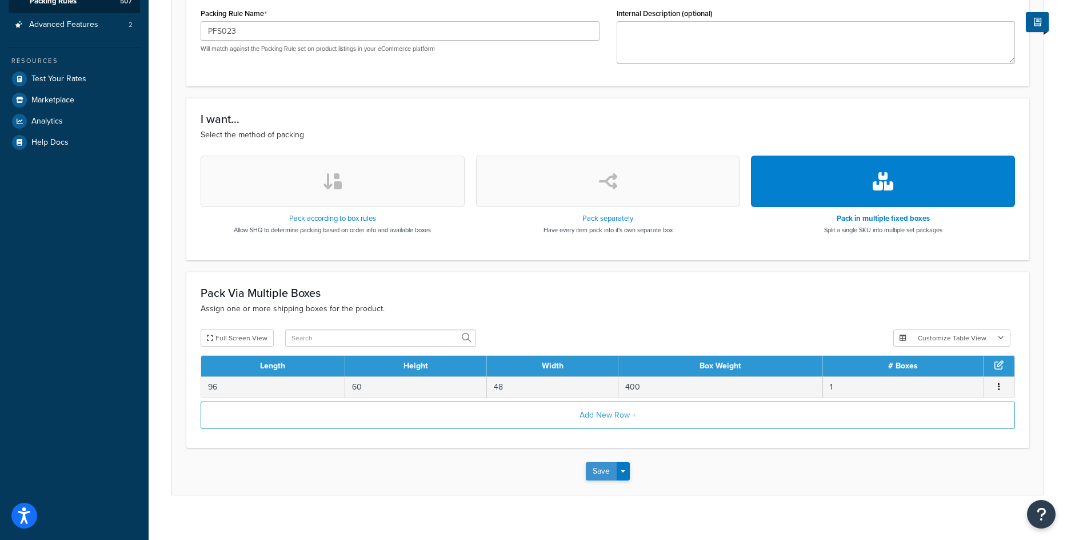
click at [606, 480] on button "Save" at bounding box center [601, 471] width 31 height 18
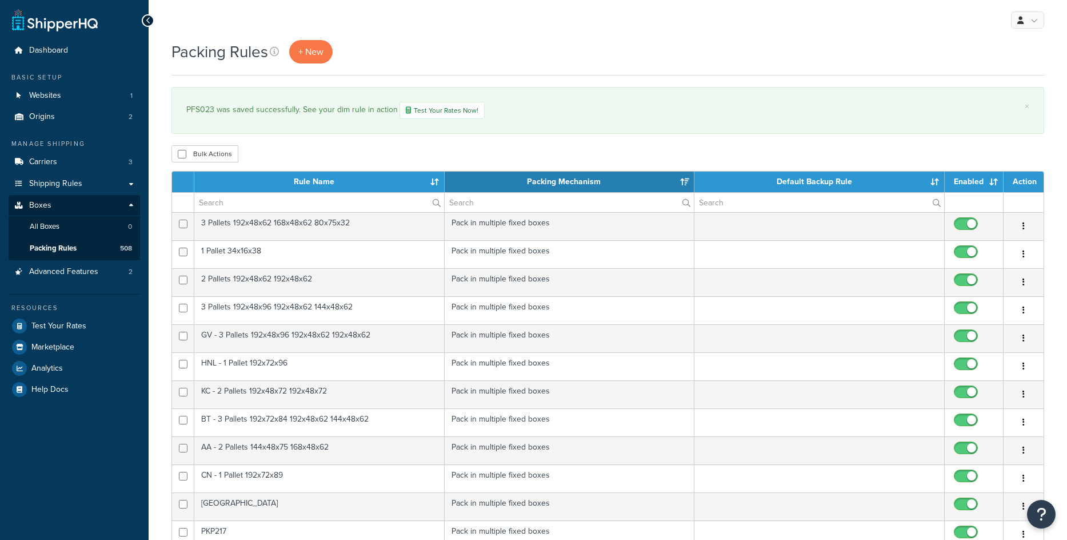
select select "15"
click at [297, 51] on link "+ New" at bounding box center [310, 51] width 43 height 23
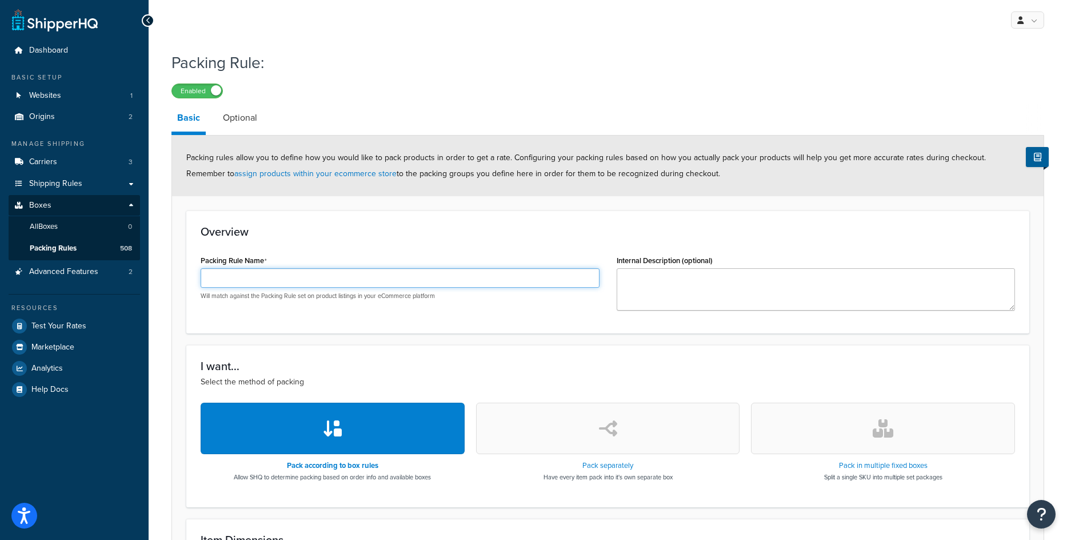
click at [392, 269] on input "Packing Rule Name" at bounding box center [400, 277] width 399 height 19
paste input "PFS064"
type input "PFS064"
click at [882, 428] on icon "button" at bounding box center [883, 428] width 21 height 18
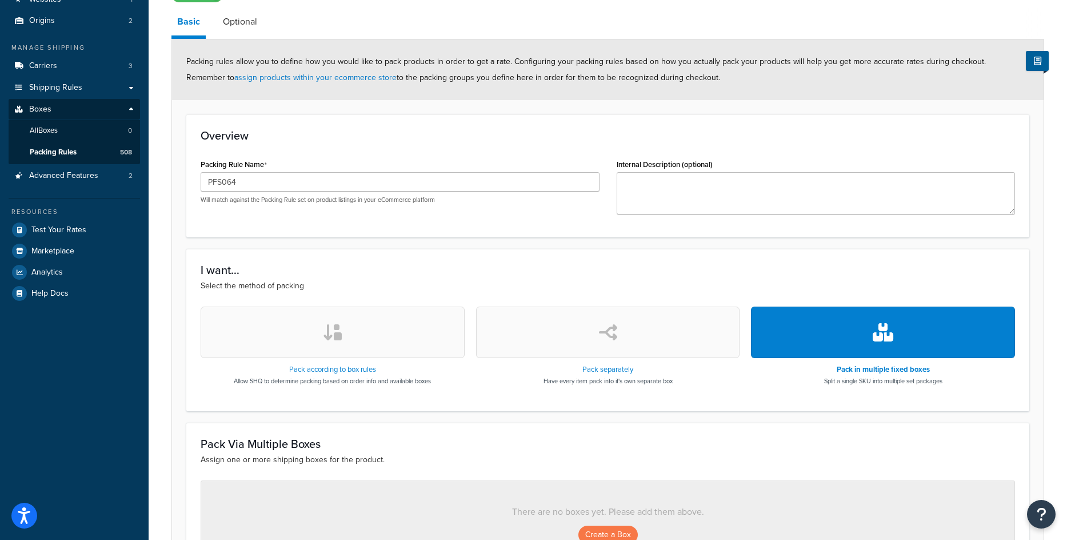
scroll to position [247, 0]
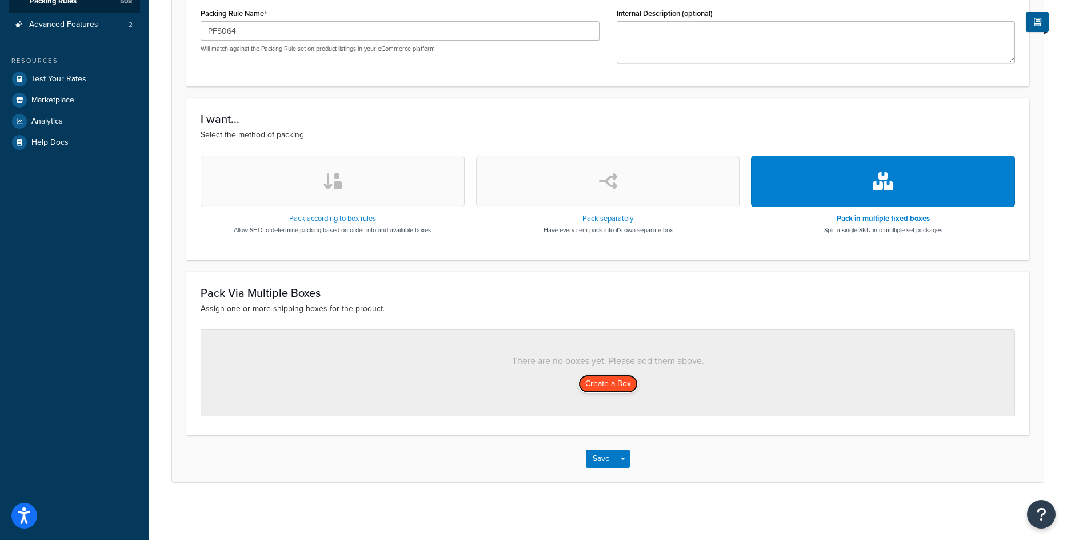
click at [613, 382] on button "Create a Box" at bounding box center [608, 383] width 59 height 18
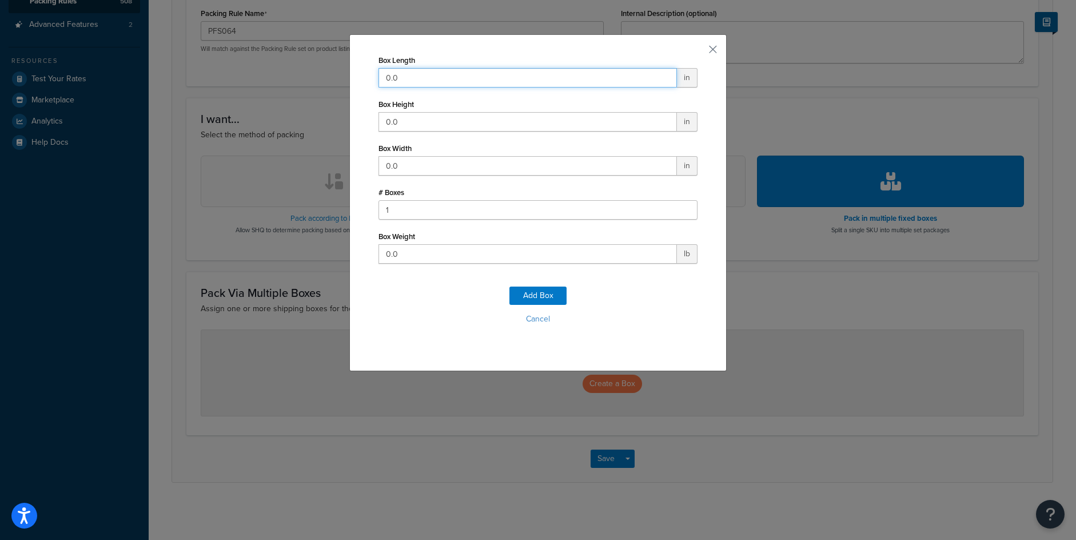
click at [482, 83] on input "0.0" at bounding box center [527, 77] width 298 height 19
type input "84"
click at [393, 121] on input "0.0" at bounding box center [527, 121] width 298 height 19
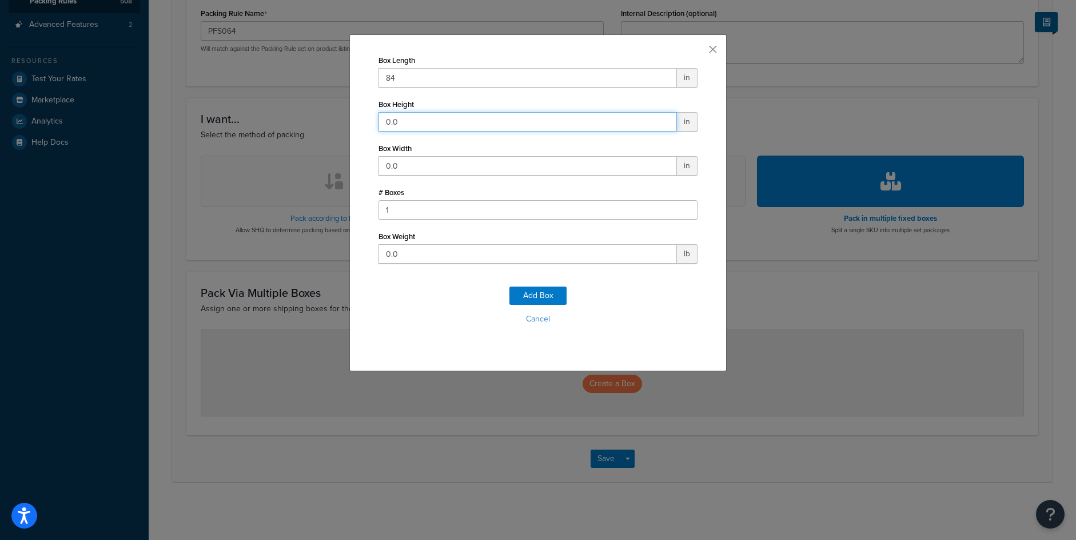
click at [393, 121] on input "0.0" at bounding box center [527, 121] width 298 height 19
type input "60"
click at [386, 166] on input "0.0" at bounding box center [527, 165] width 298 height 19
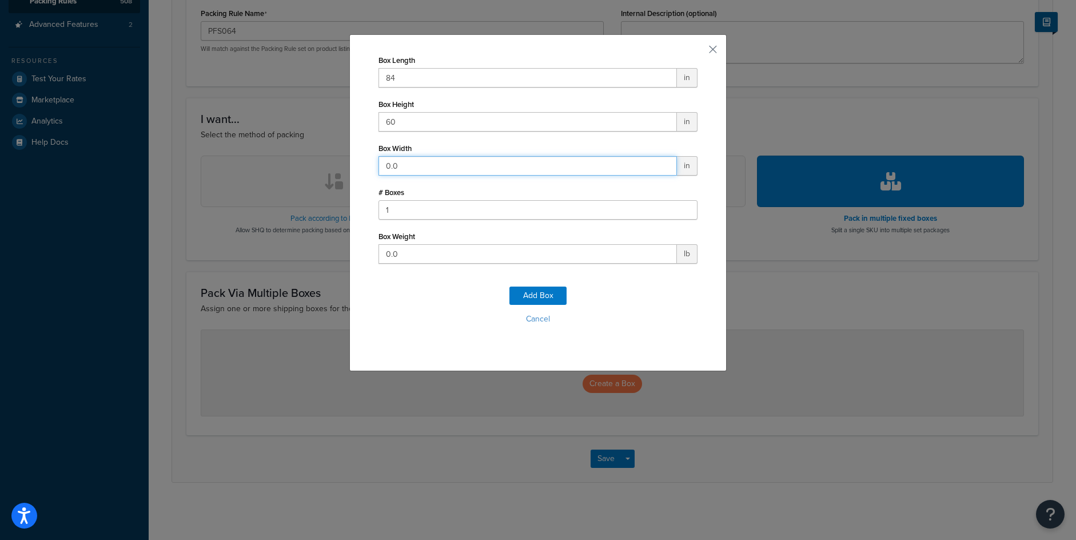
click at [386, 166] on input "0.0" at bounding box center [527, 165] width 298 height 19
type input "84"
click at [397, 248] on input "0.0" at bounding box center [527, 253] width 298 height 19
click at [396, 248] on input "0.0" at bounding box center [527, 253] width 298 height 19
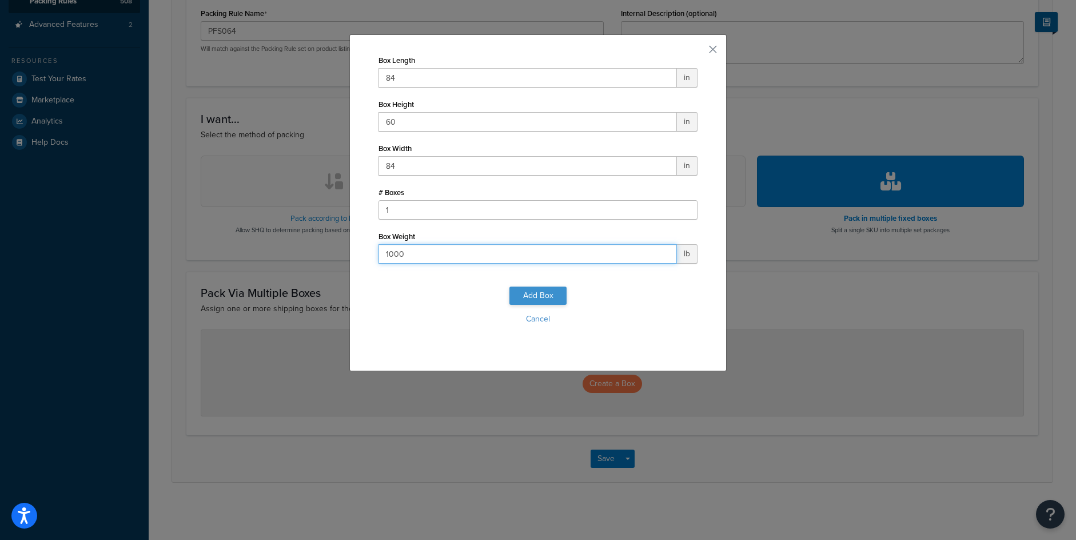
type input "1000"
click at [543, 294] on button "Add Box" at bounding box center [537, 295] width 57 height 18
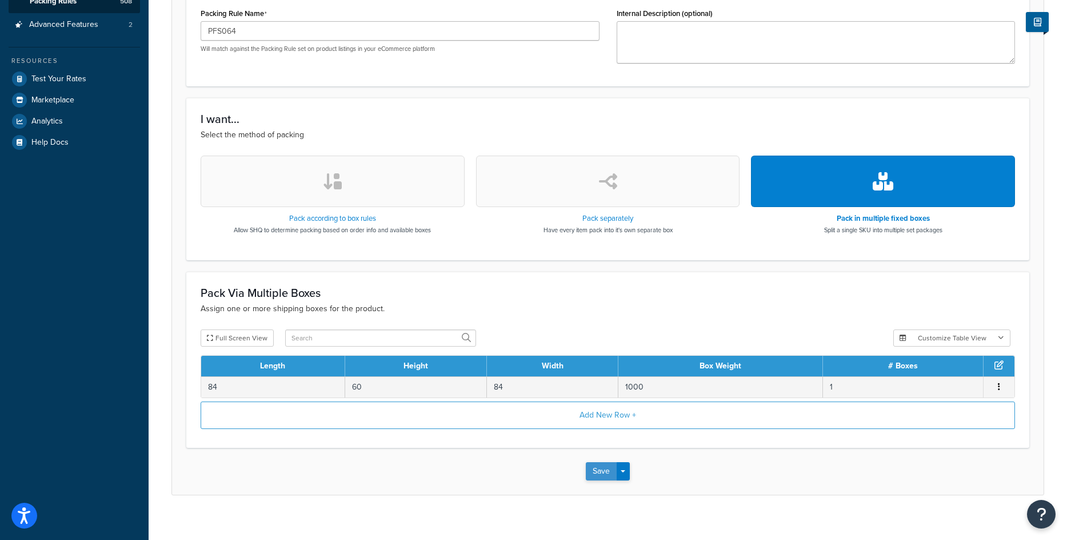
click at [609, 471] on button "Save" at bounding box center [601, 471] width 31 height 18
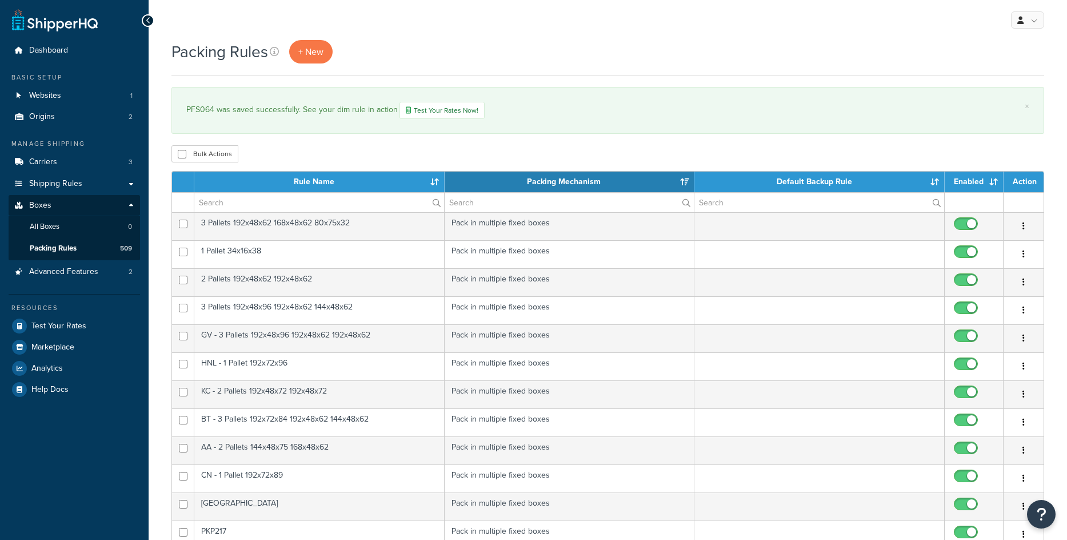
select select "15"
click at [325, 53] on link "+ New" at bounding box center [310, 51] width 43 height 23
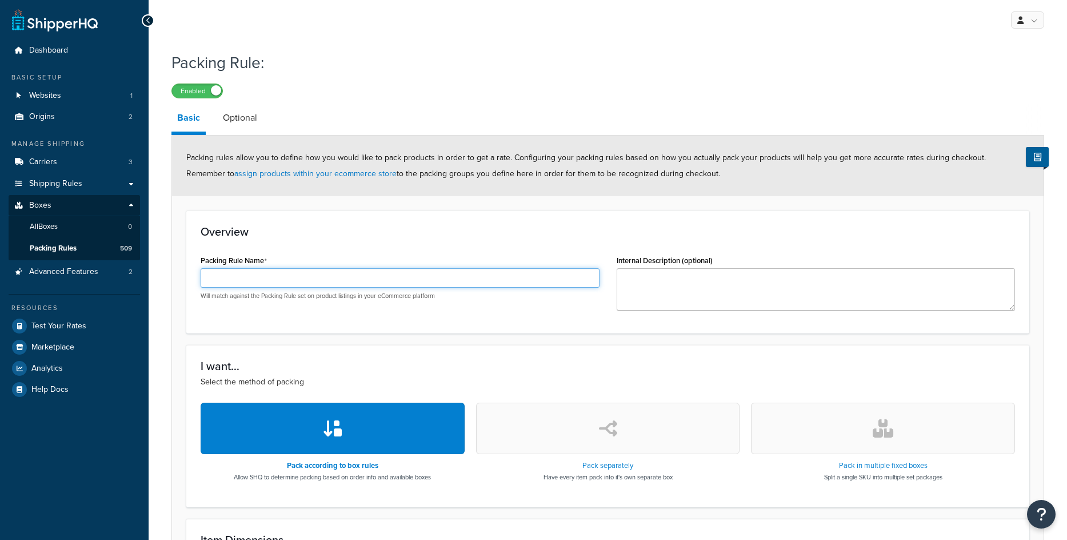
click at [324, 285] on input "Packing Rule Name" at bounding box center [400, 277] width 399 height 19
paste input "PFS063"
type input "PFS063"
click at [871, 452] on button "button" at bounding box center [883, 427] width 264 height 51
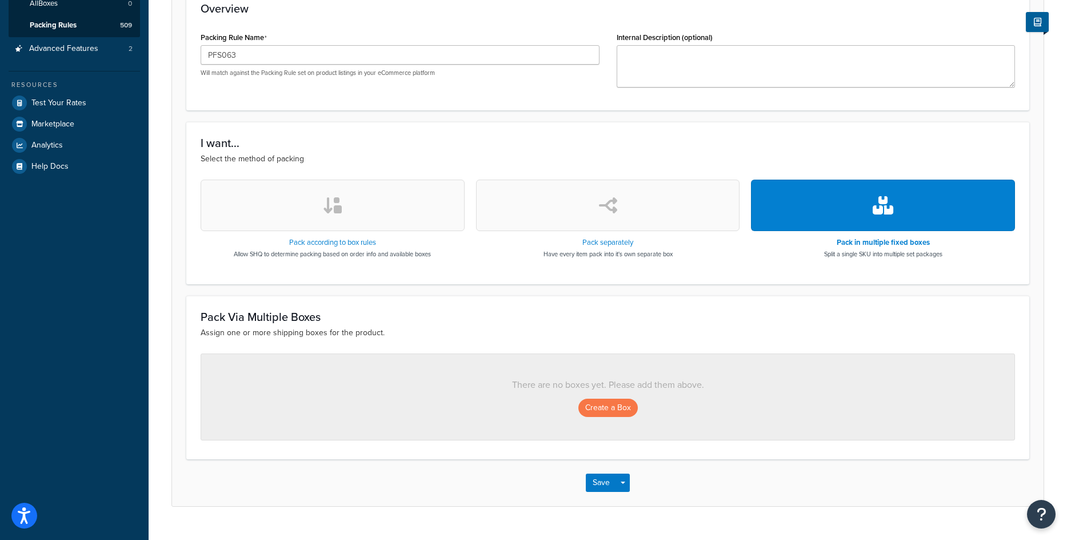
scroll to position [229, 0]
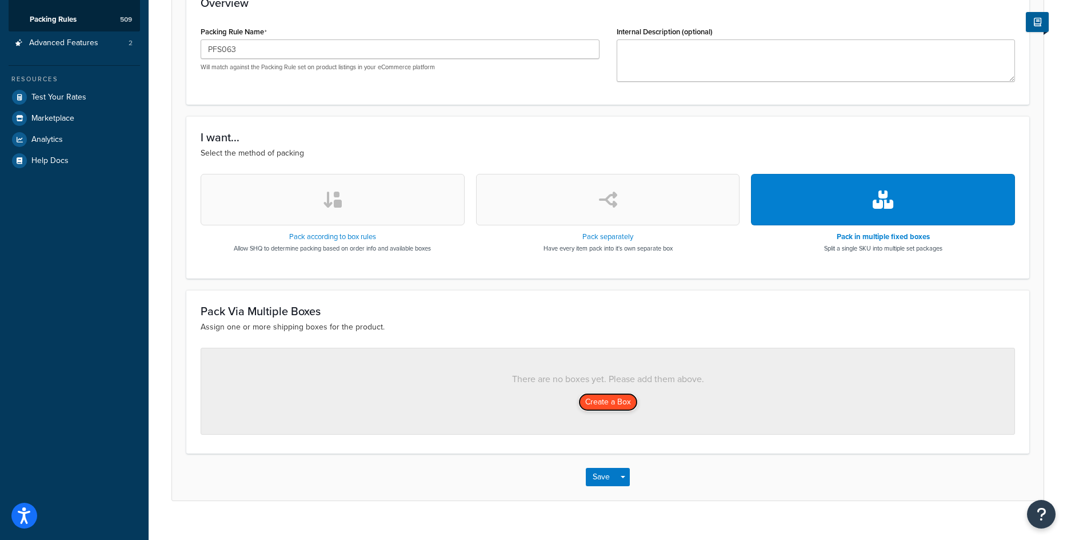
click at [607, 404] on button "Create a Box" at bounding box center [608, 402] width 59 height 18
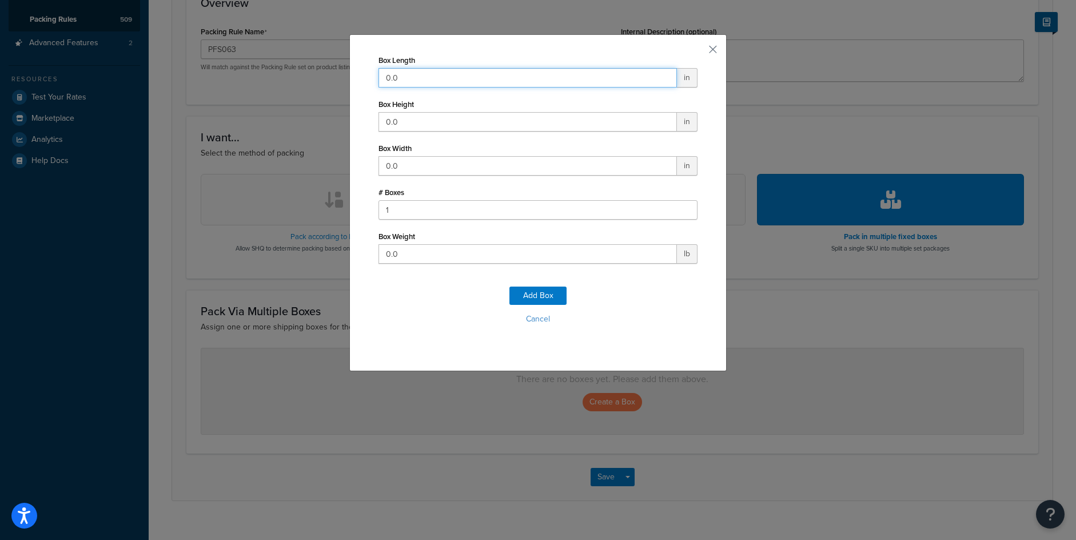
click at [470, 76] on input "0.0" at bounding box center [527, 77] width 298 height 19
type input "63"
click at [418, 116] on input "0.0" at bounding box center [527, 121] width 298 height 19
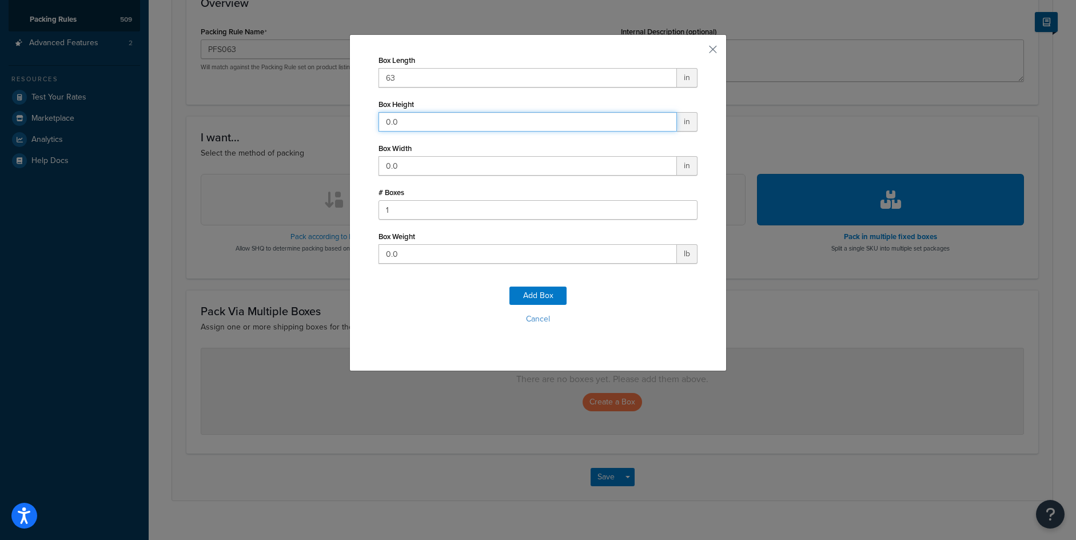
click at [418, 116] on input "0.0" at bounding box center [527, 121] width 298 height 19
type input "48"
click at [436, 167] on input "0.0" at bounding box center [527, 165] width 298 height 19
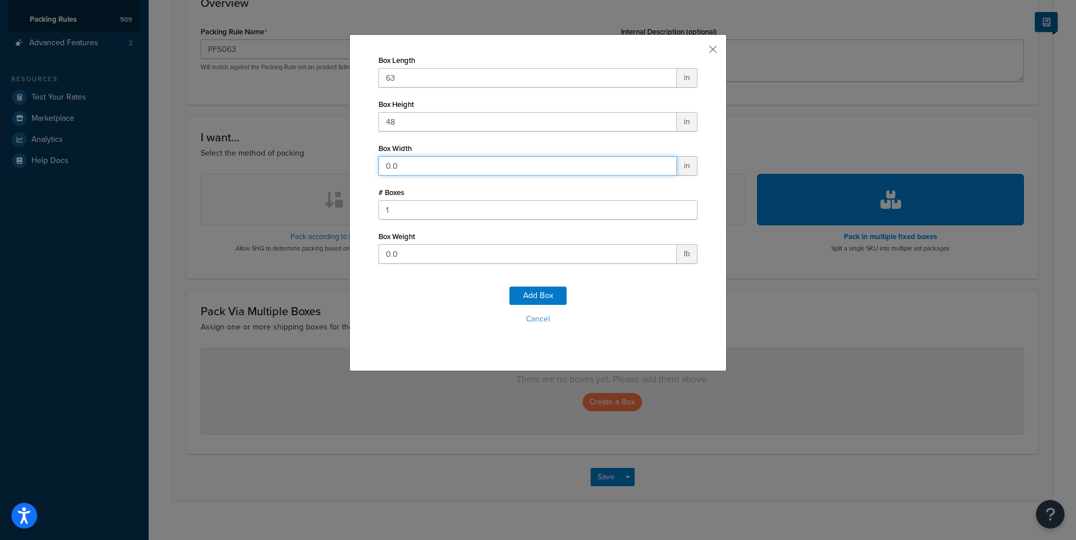
click at [436, 167] on input "0.0" at bounding box center [527, 165] width 298 height 19
type input "48"
click at [408, 246] on input "0.0" at bounding box center [527, 253] width 298 height 19
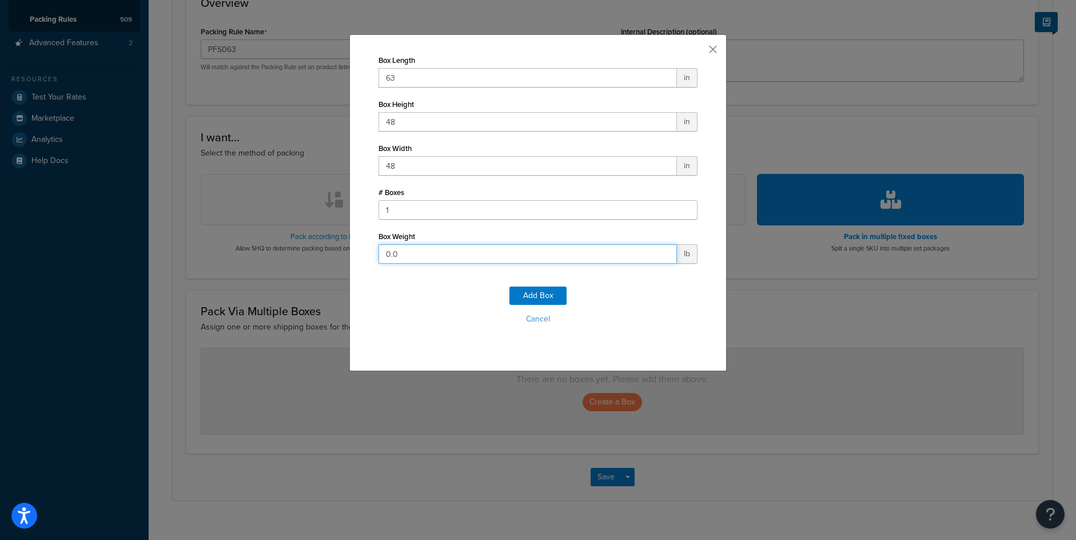
type input "6"
type input "350"
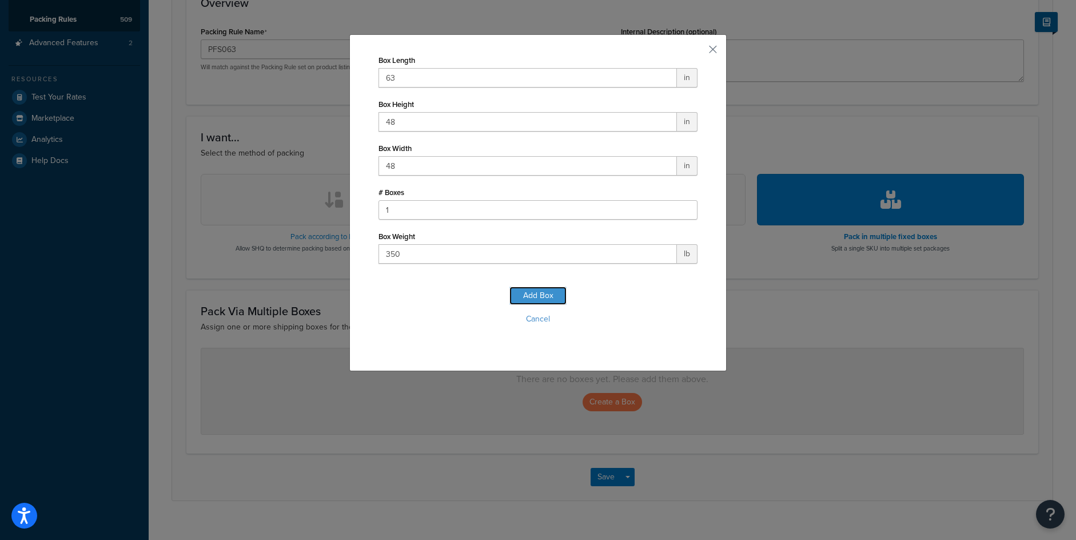
click at [541, 292] on button "Add Box" at bounding box center [537, 295] width 57 height 18
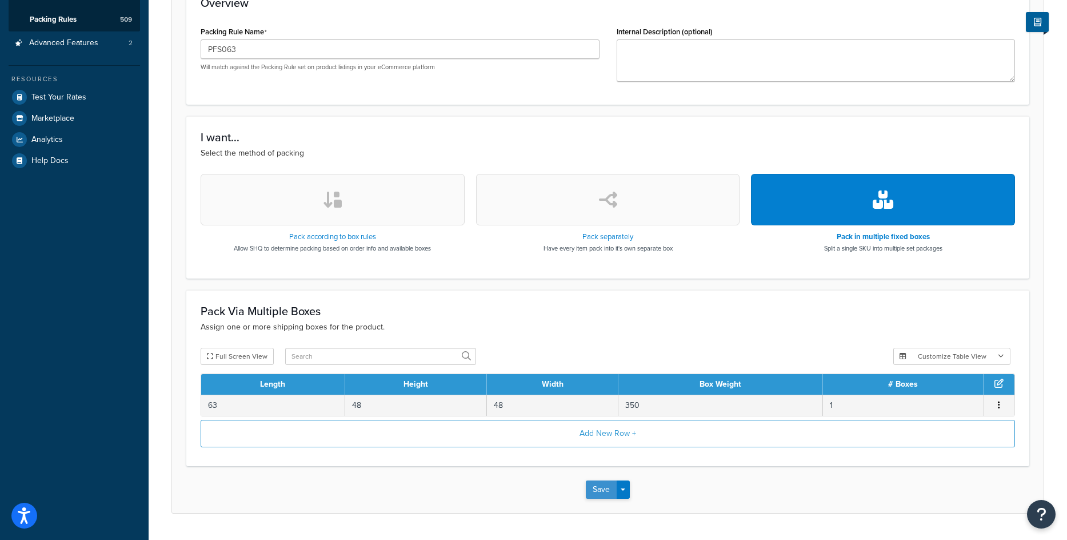
click at [592, 493] on button "Save" at bounding box center [601, 489] width 31 height 18
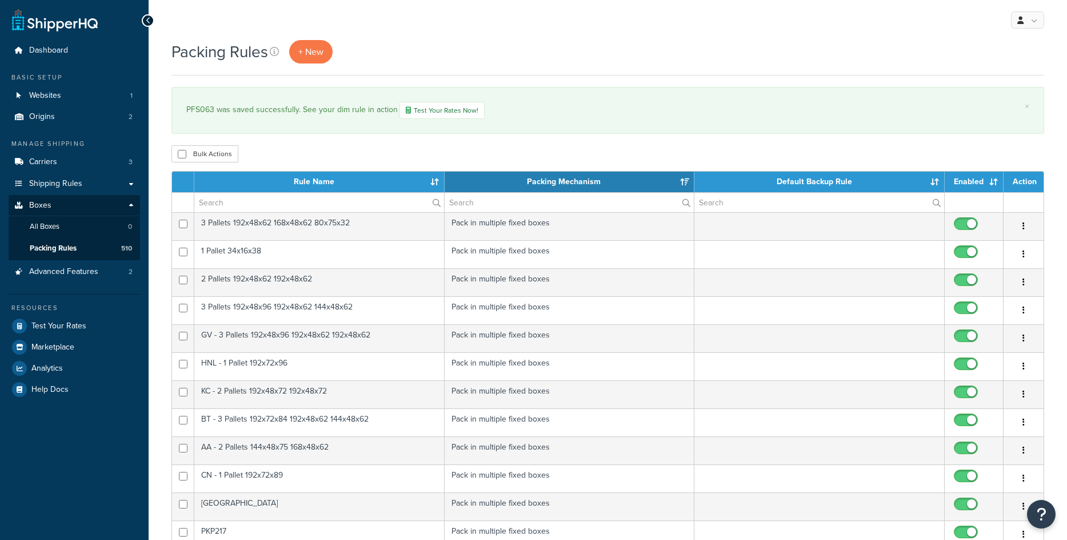
select select "15"
click at [298, 55] on link "+ New" at bounding box center [310, 51] width 43 height 23
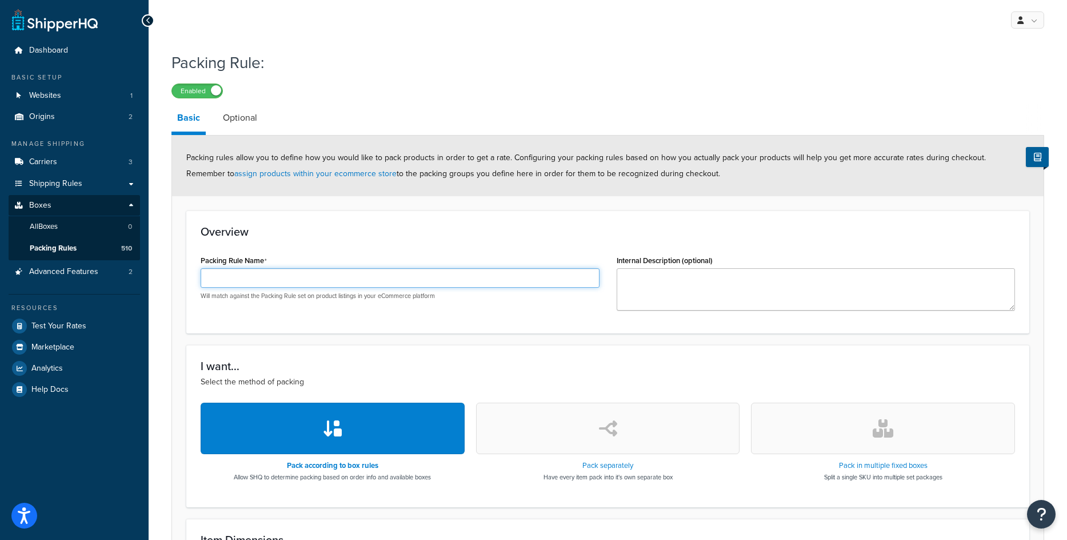
click at [368, 280] on input "Packing Rule Name" at bounding box center [400, 277] width 399 height 19
paste input "PFS060"
type input "PFS060"
click at [845, 441] on button "button" at bounding box center [883, 427] width 264 height 51
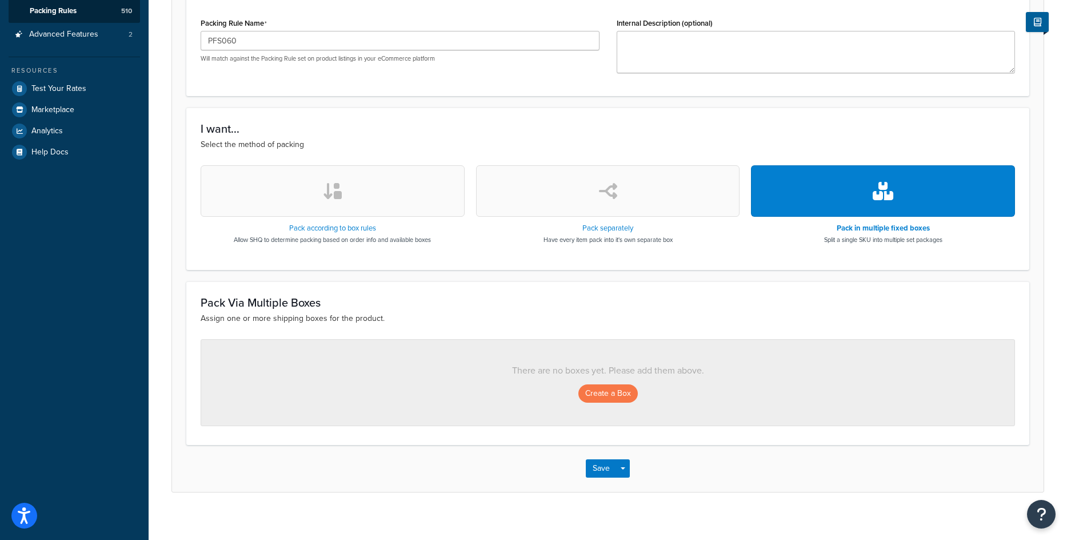
scroll to position [247, 0]
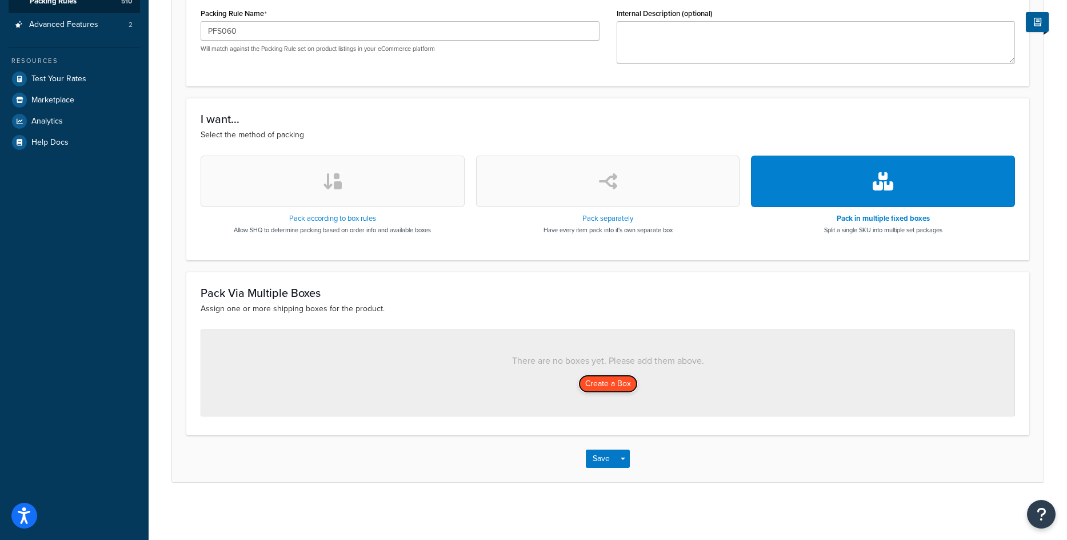
click at [587, 381] on button "Create a Box" at bounding box center [608, 383] width 59 height 18
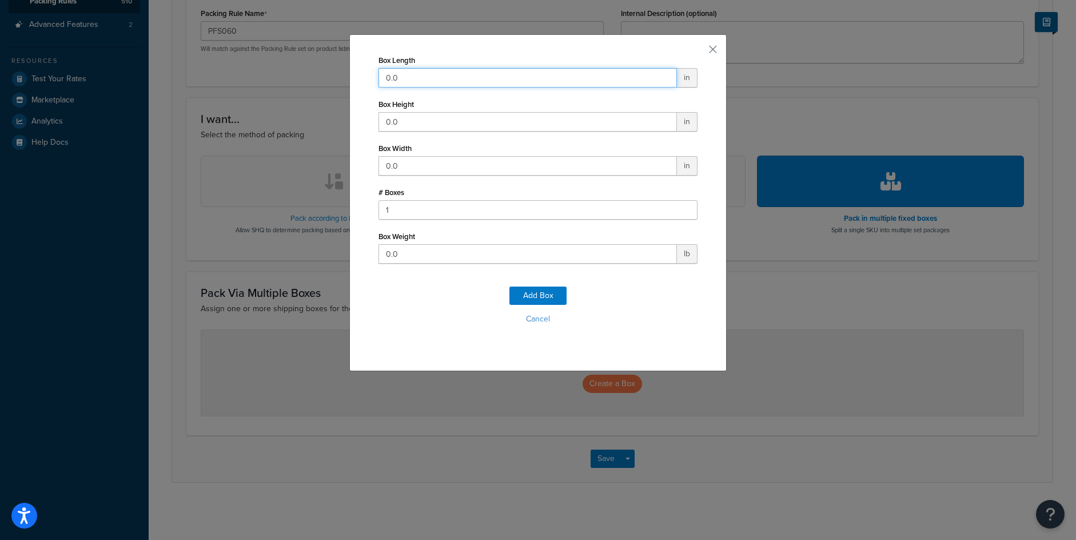
click at [415, 77] on input "0.0" at bounding box center [527, 77] width 298 height 19
type input "72"
drag, startPoint x: 406, startPoint y: 130, endPoint x: 409, endPoint y: 119, distance: 11.2
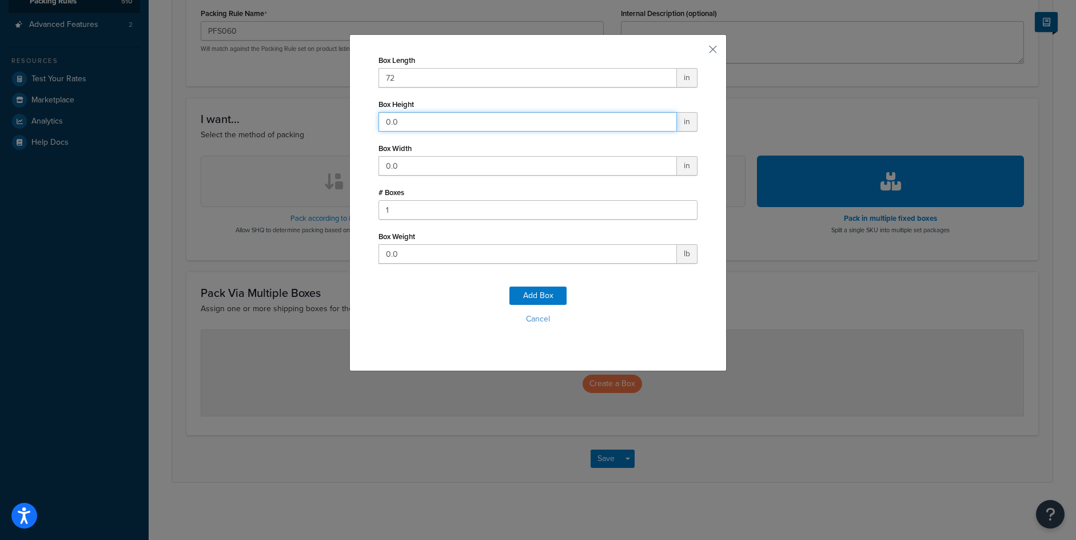
click at [406, 130] on input "0.0" at bounding box center [527, 121] width 298 height 19
click at [409, 119] on input "0.0" at bounding box center [527, 121] width 298 height 19
type input "40"
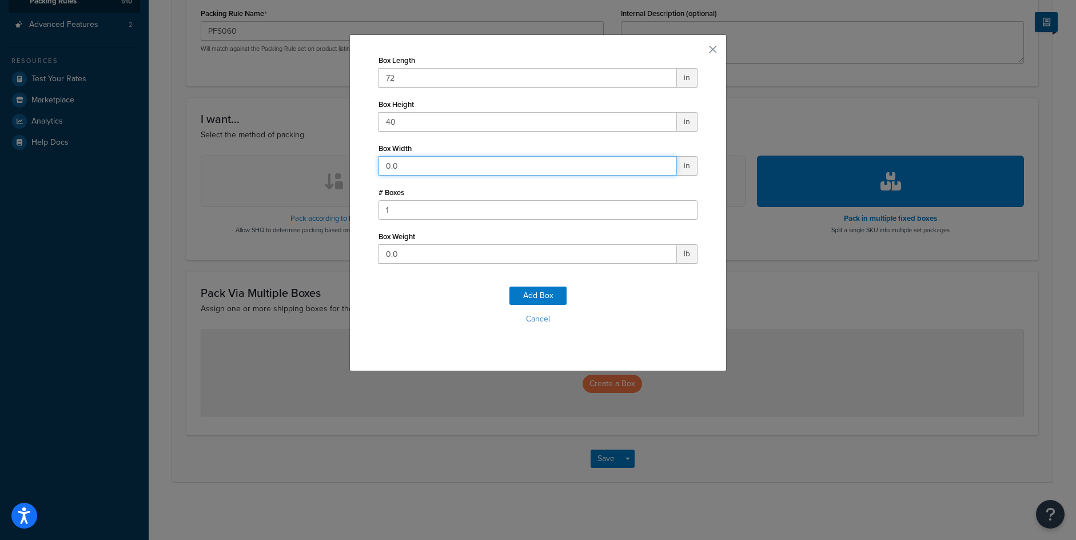
click at [395, 158] on input "0.0" at bounding box center [527, 165] width 298 height 19
type input "72"
click at [396, 246] on input "0.0" at bounding box center [527, 253] width 298 height 19
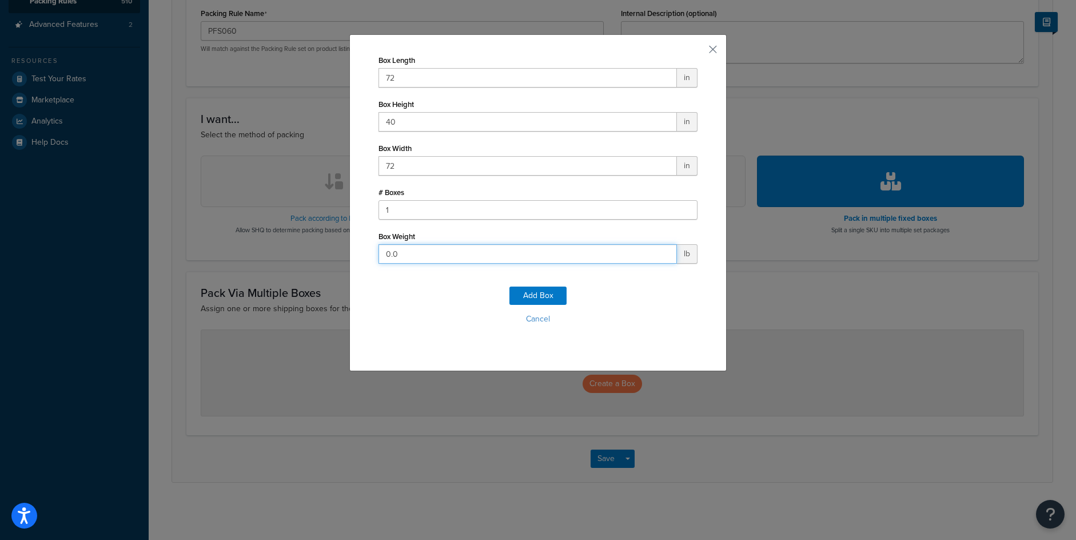
click at [396, 246] on input "0.0" at bounding box center [527, 253] width 298 height 19
type input "550"
click at [517, 292] on button "Add Box" at bounding box center [537, 295] width 57 height 18
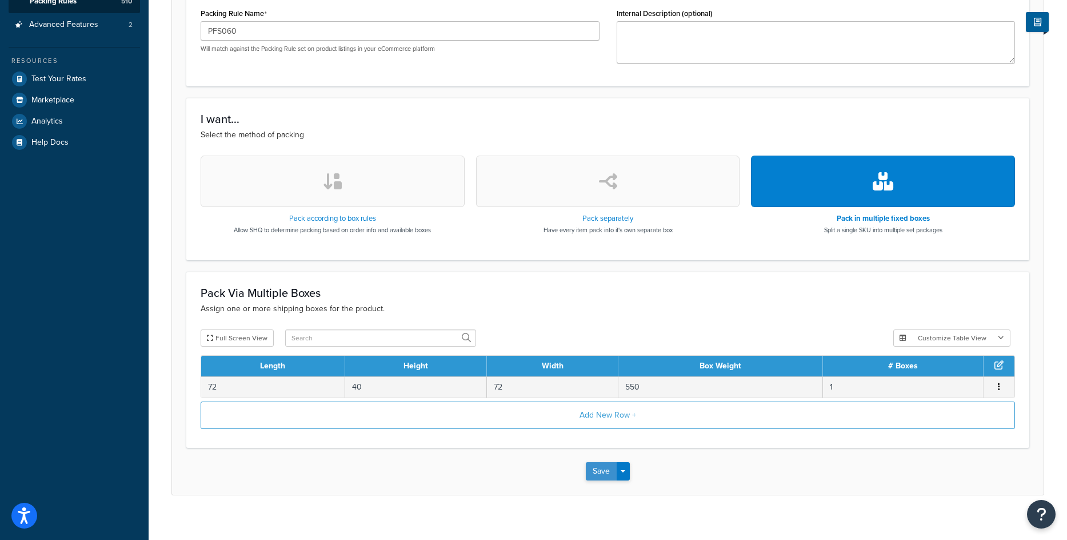
click at [601, 471] on button "Save" at bounding box center [601, 471] width 31 height 18
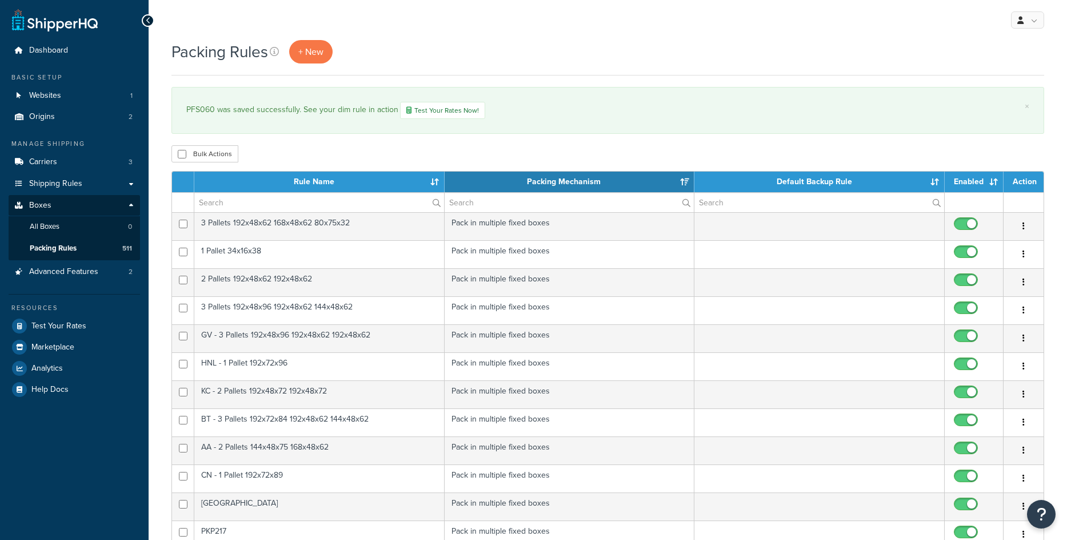
select select "15"
click at [316, 46] on span "+ New" at bounding box center [310, 51] width 25 height 13
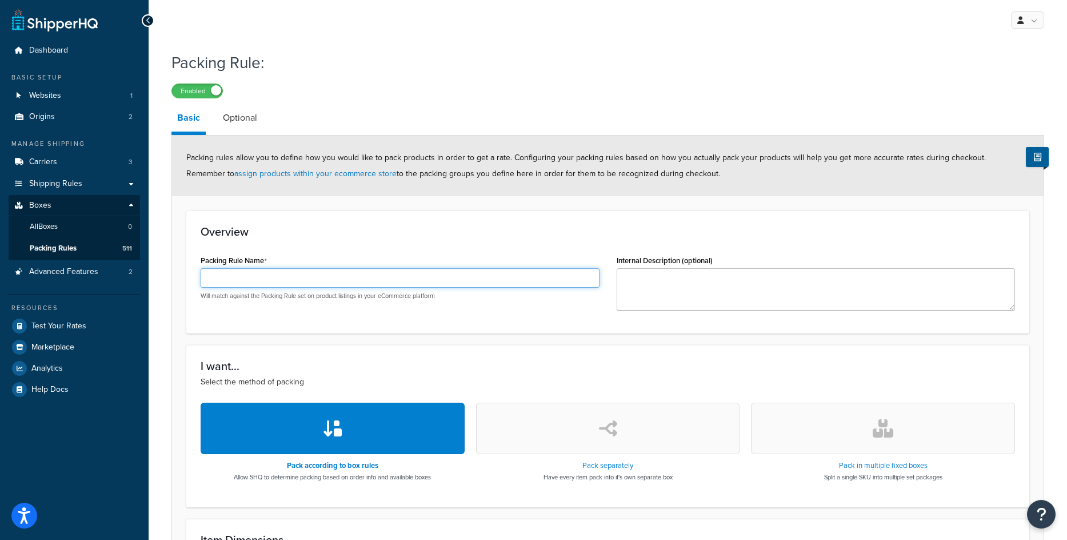
click at [474, 284] on input "Packing Rule Name" at bounding box center [400, 277] width 399 height 19
paste input "PFS059"
type input "PFS059"
click at [889, 442] on button "button" at bounding box center [883, 427] width 264 height 51
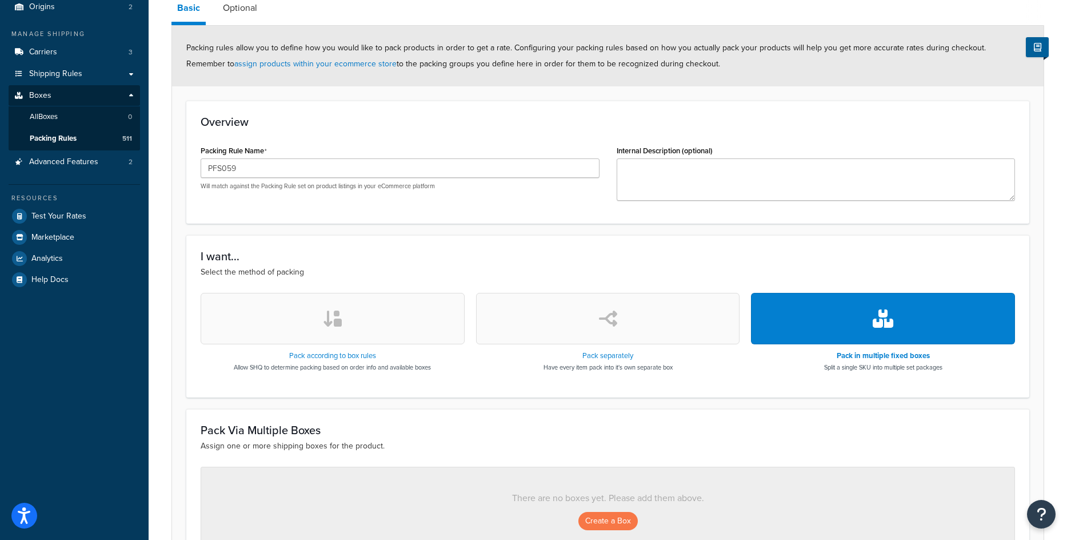
scroll to position [247, 0]
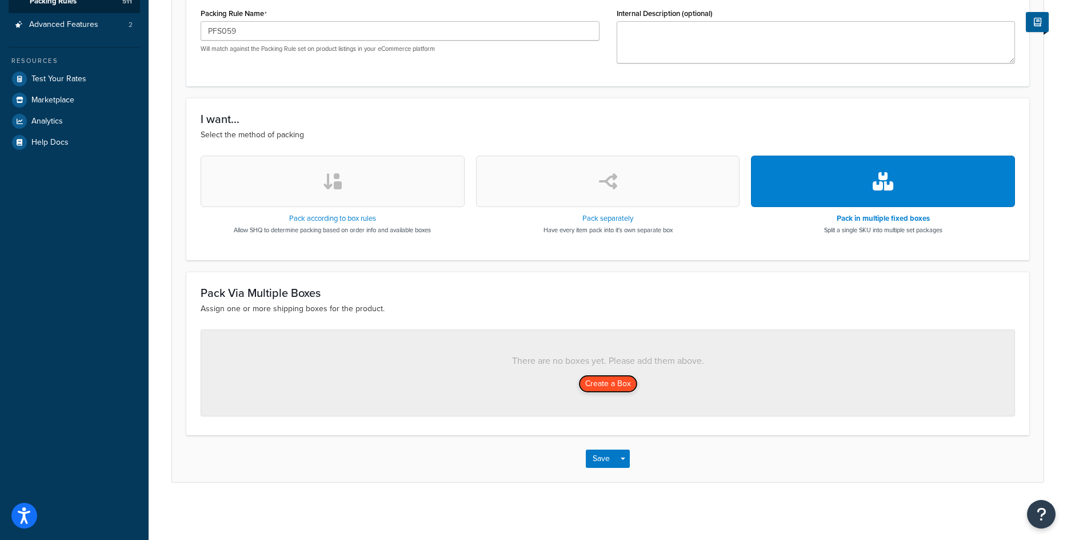
click at [632, 389] on button "Create a Box" at bounding box center [608, 383] width 59 height 18
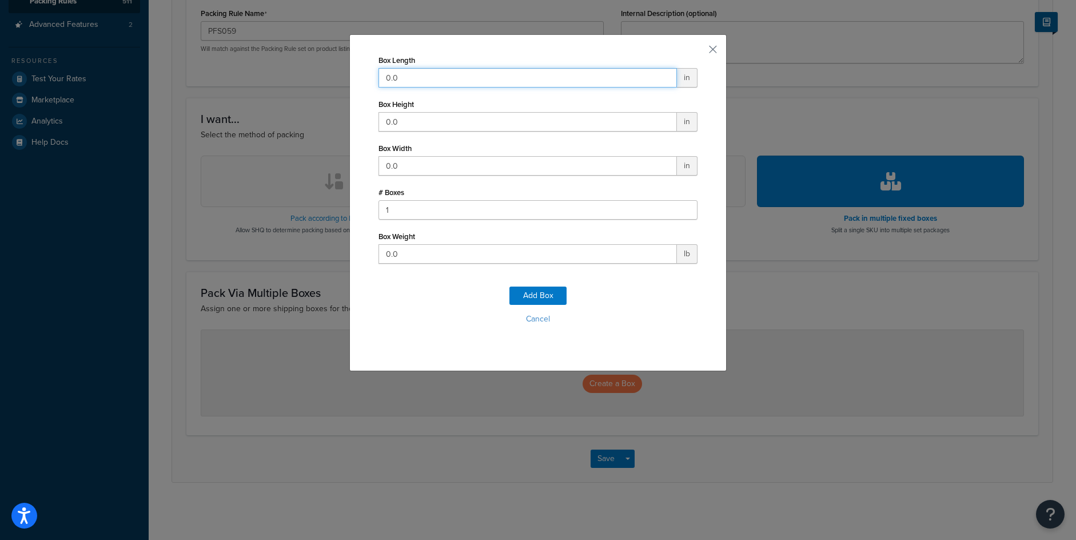
click at [432, 78] on input "0.0" at bounding box center [527, 77] width 298 height 19
type input "72"
click at [415, 117] on input "0.0" at bounding box center [527, 121] width 298 height 19
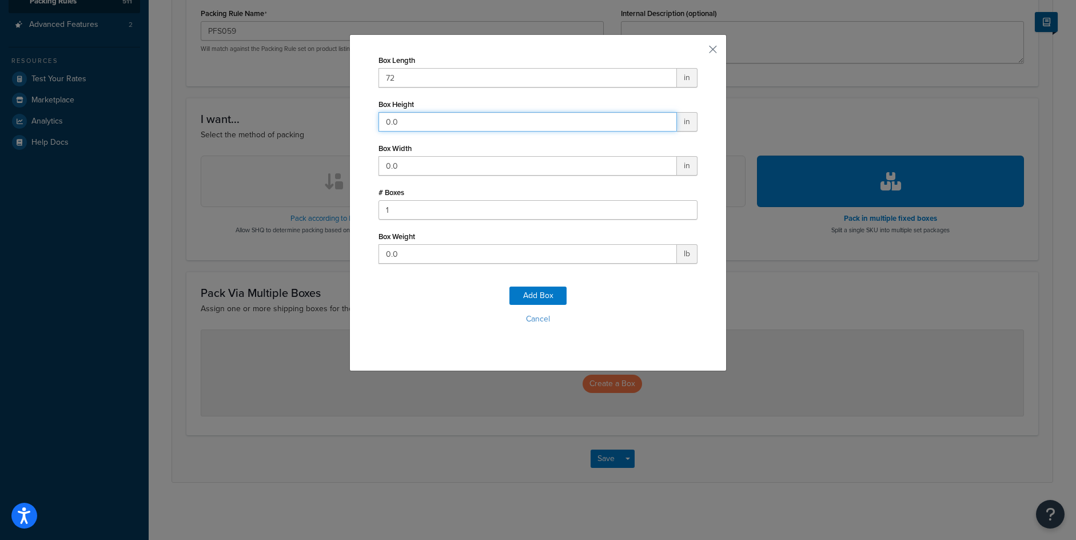
click at [415, 117] on input "0.0" at bounding box center [527, 121] width 298 height 19
type input "36"
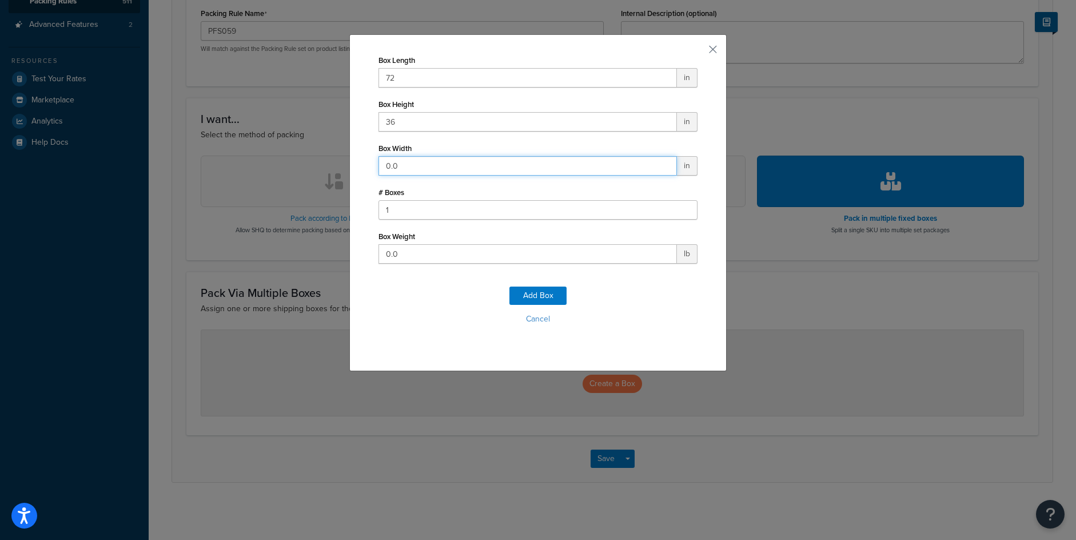
click at [425, 160] on input "0.0" at bounding box center [527, 165] width 298 height 19
type input "72"
click at [412, 259] on input "0.0" at bounding box center [527, 253] width 298 height 19
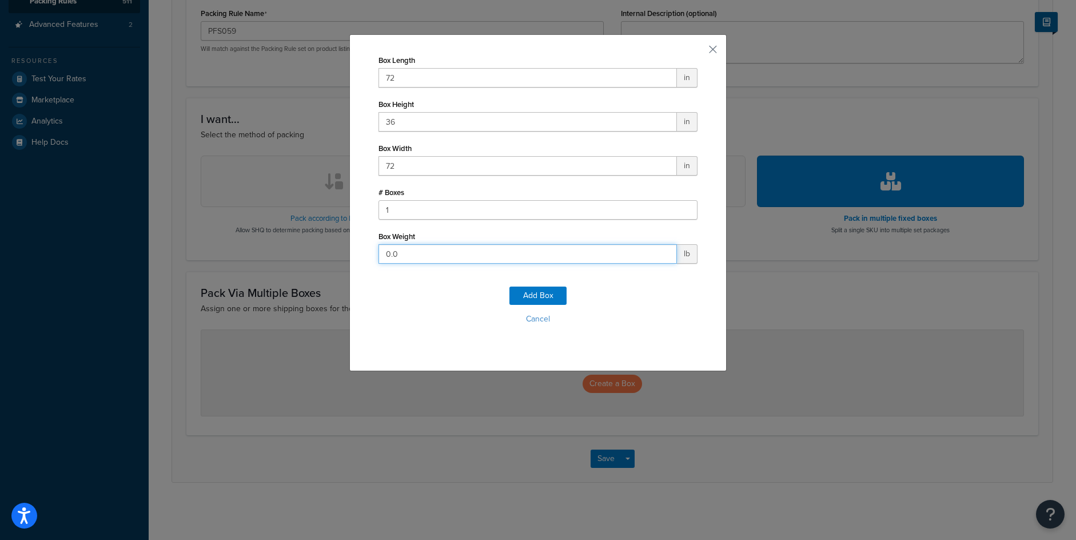
click at [412, 259] on input "0.0" at bounding box center [527, 253] width 298 height 19
click at [413, 259] on input "0.0" at bounding box center [527, 253] width 298 height 19
type input "4"
type input "500"
click at [532, 286] on div "Add Box Cancel" at bounding box center [537, 309] width 319 height 75
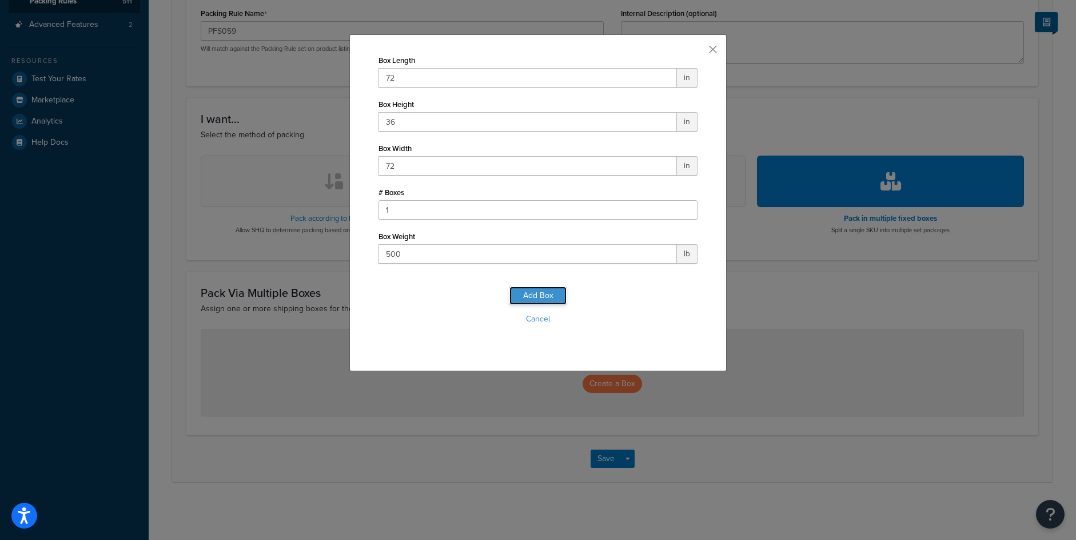
click at [533, 295] on button "Add Box" at bounding box center [537, 295] width 57 height 18
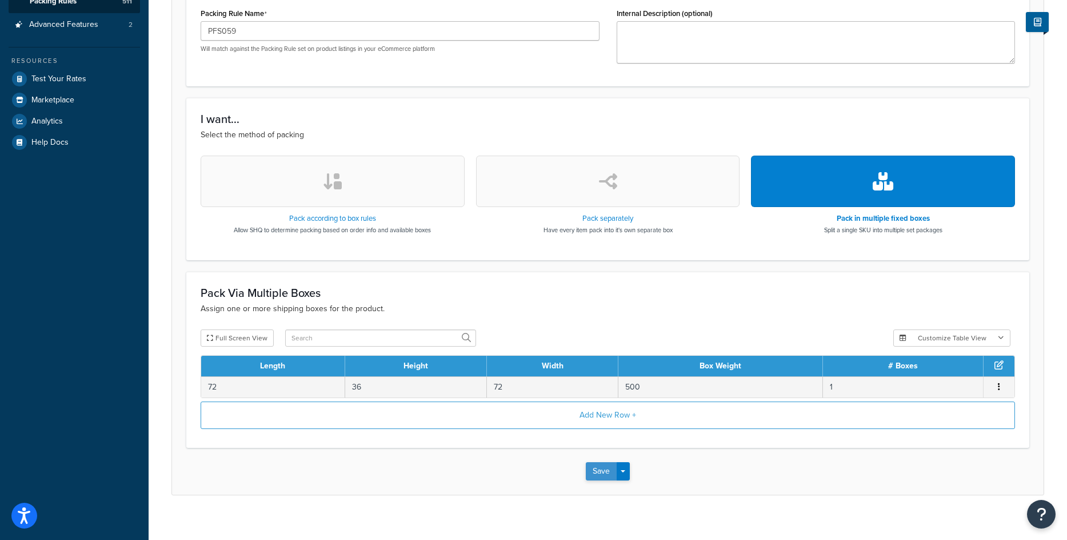
click at [607, 475] on button "Save" at bounding box center [601, 471] width 31 height 18
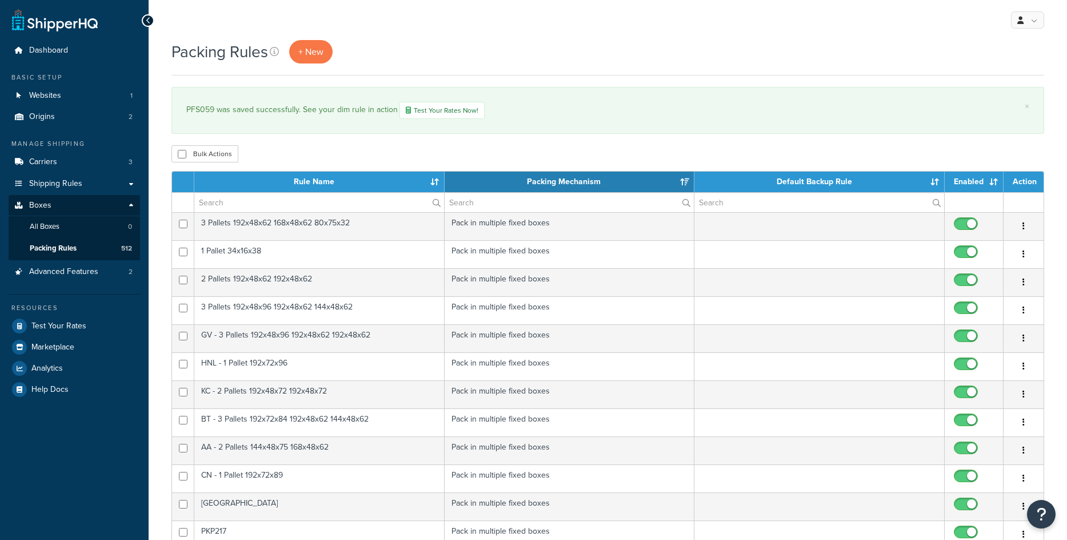
select select "15"
click at [316, 48] on span "+ New" at bounding box center [310, 51] width 25 height 13
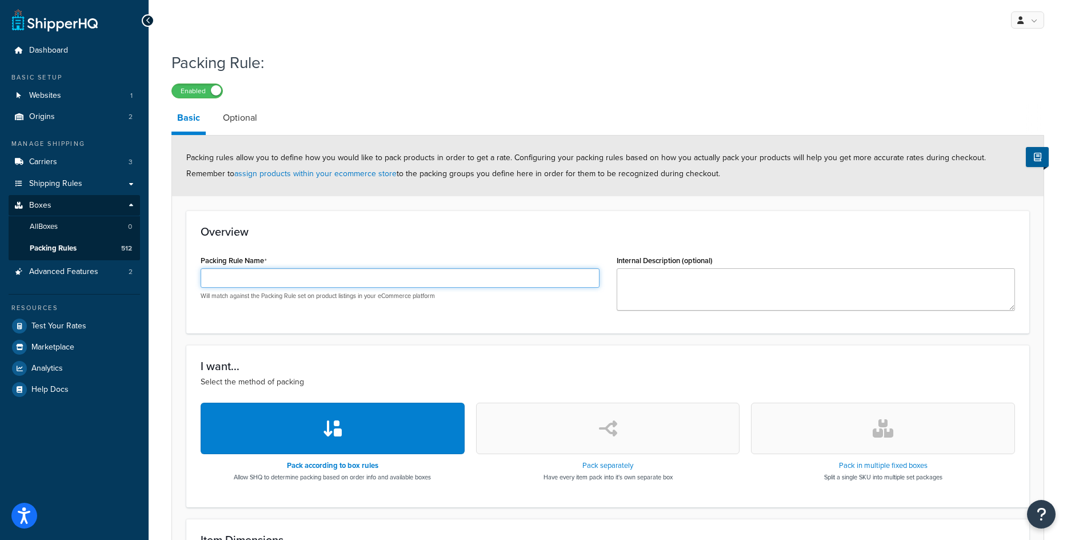
click at [395, 277] on input "Packing Rule Name" at bounding box center [400, 277] width 399 height 19
paste input "PFS058"
type input "PFS058"
click at [883, 450] on button "button" at bounding box center [883, 427] width 264 height 51
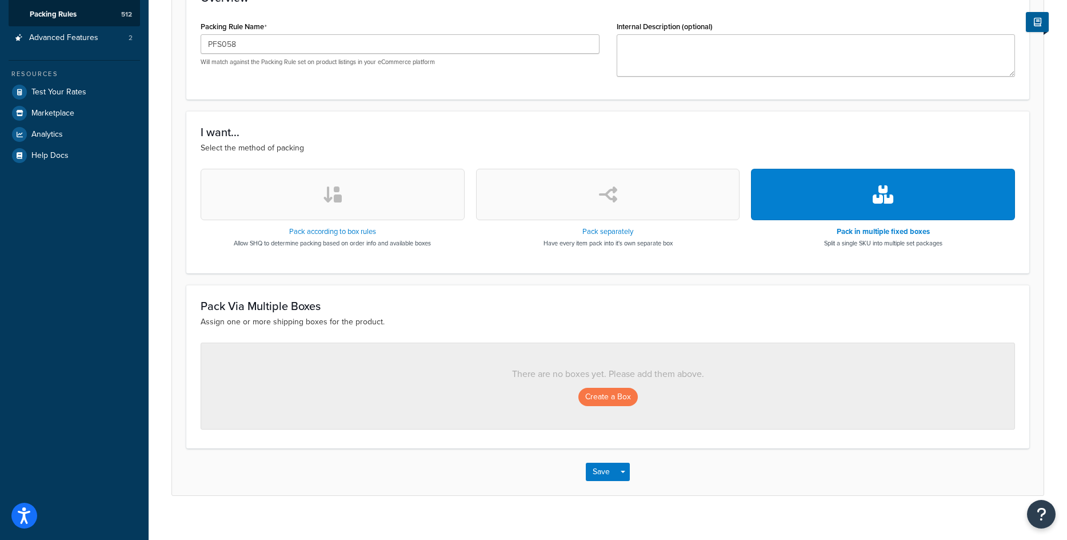
scroll to position [247, 0]
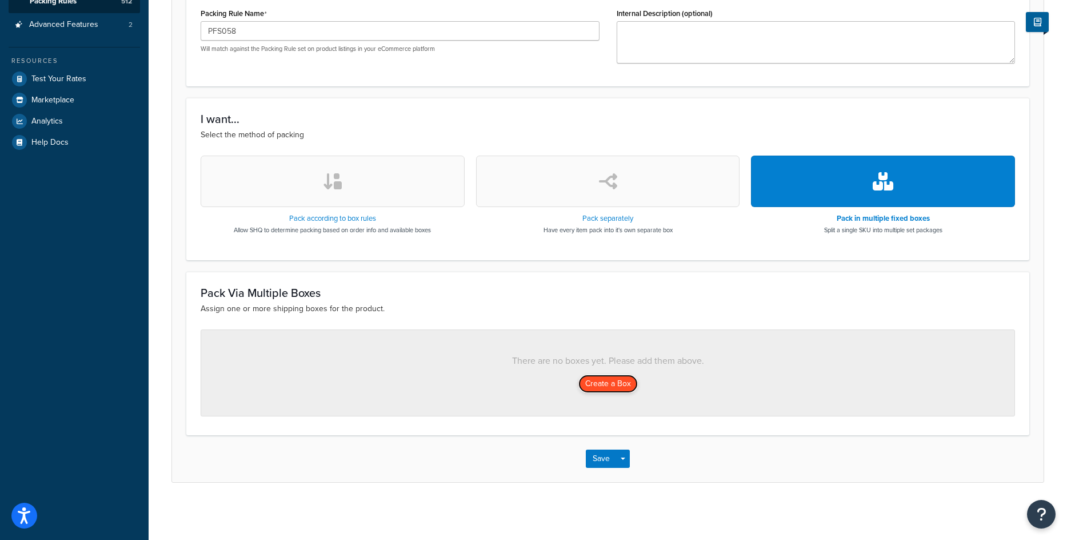
click at [629, 386] on button "Create a Box" at bounding box center [608, 383] width 59 height 18
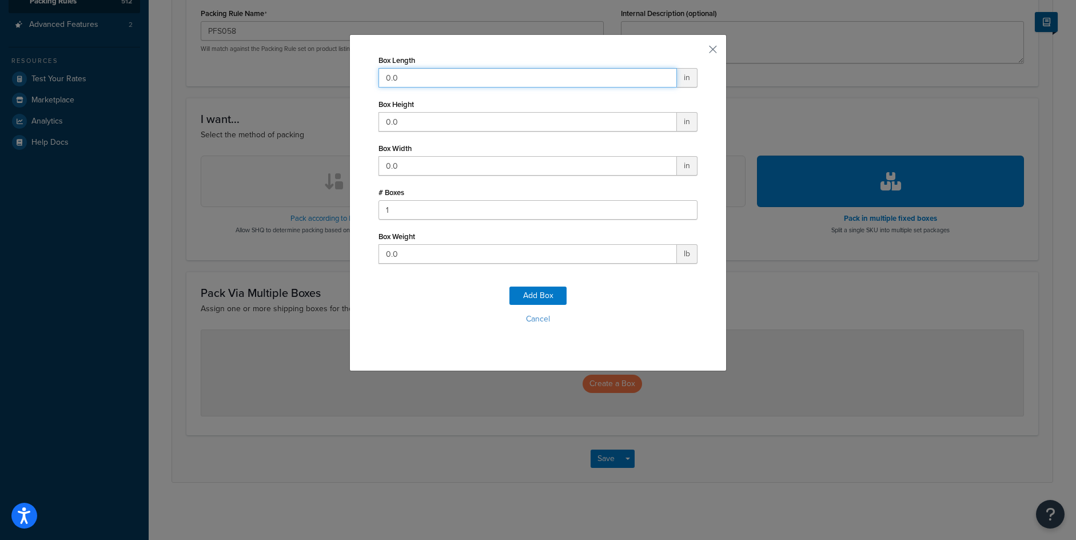
click at [390, 80] on input "0.0" at bounding box center [527, 77] width 298 height 19
type input "72"
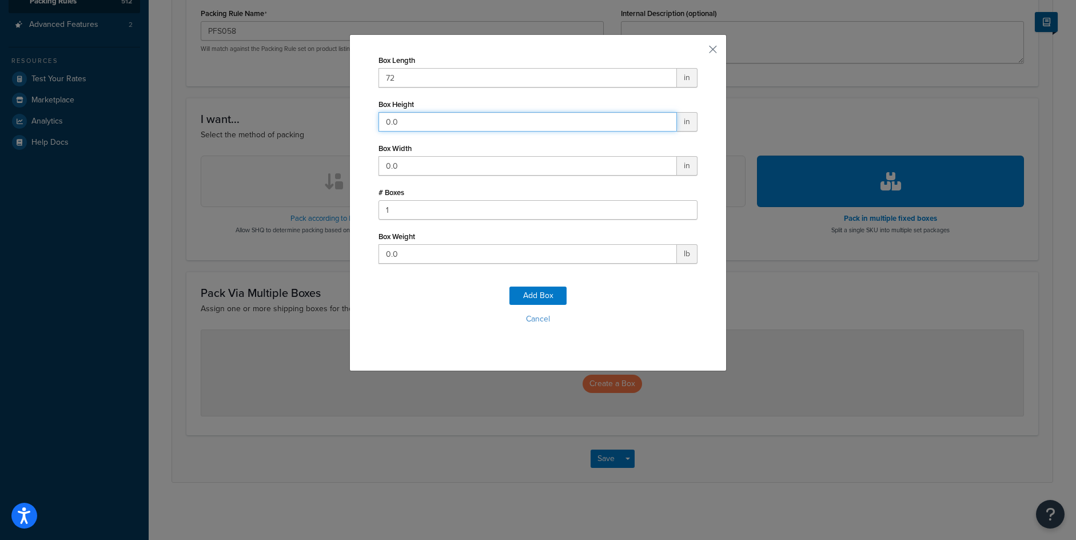
click at [394, 123] on input "0.0" at bounding box center [527, 121] width 298 height 19
type input "48"
click at [392, 164] on input "0.0" at bounding box center [527, 165] width 298 height 19
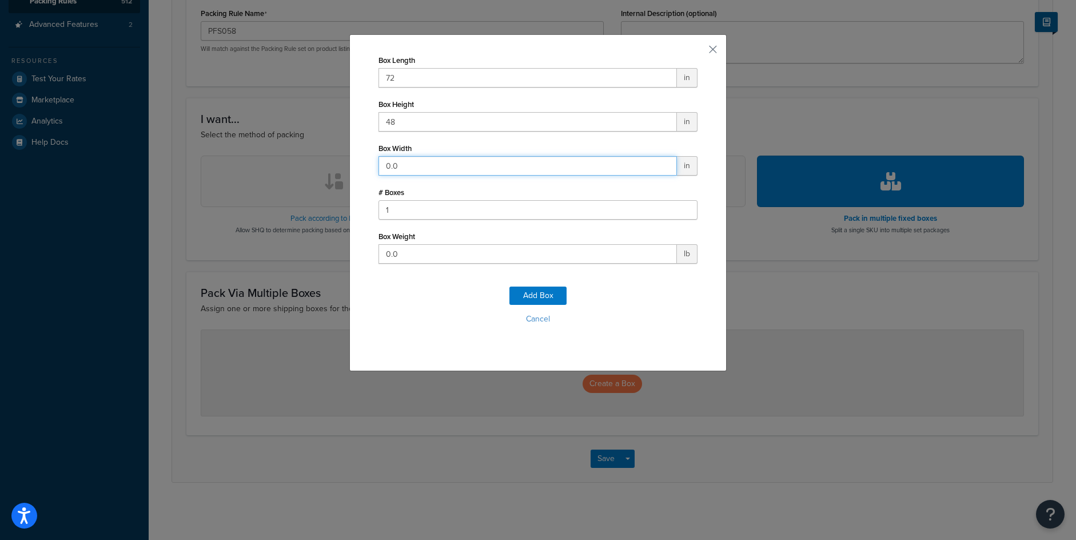
click at [392, 164] on input "0.0" at bounding box center [527, 165] width 298 height 19
type input "72"
click at [428, 251] on input "0.0" at bounding box center [527, 253] width 298 height 19
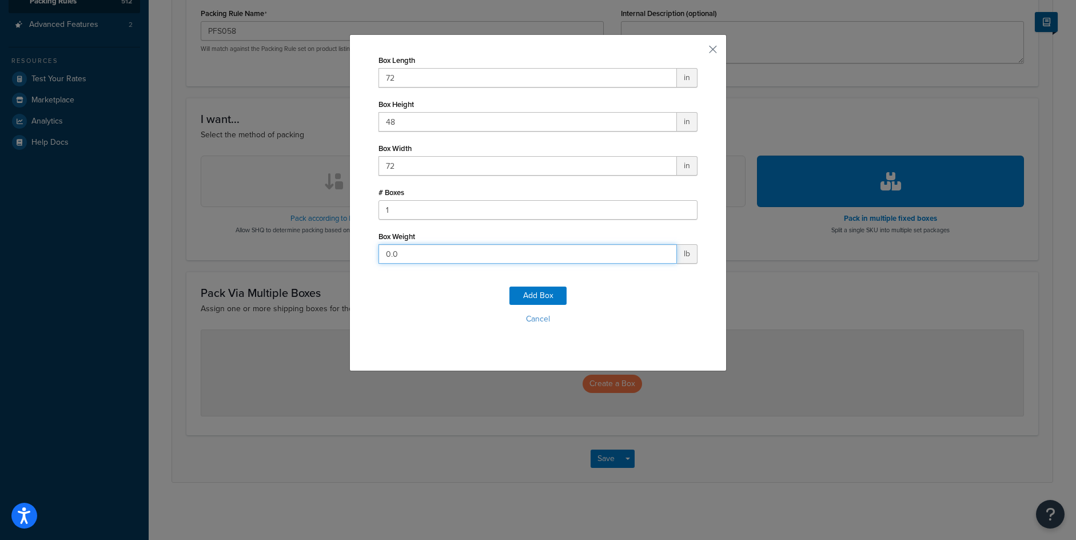
click at [428, 251] on input "0.0" at bounding box center [527, 253] width 298 height 19
type input "500"
click at [533, 290] on button "Add Box" at bounding box center [537, 295] width 57 height 18
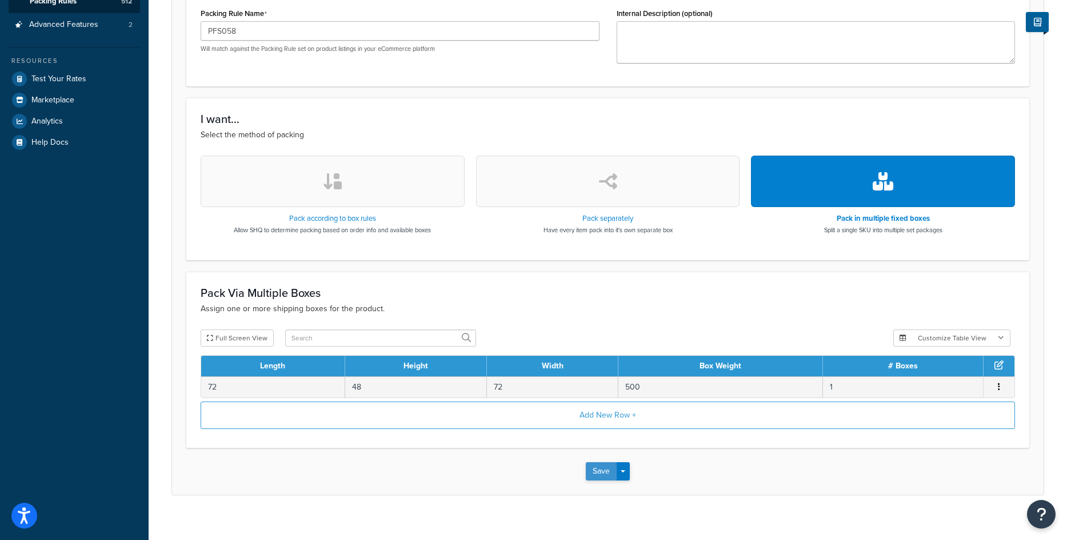
click at [601, 472] on button "Save" at bounding box center [601, 471] width 31 height 18
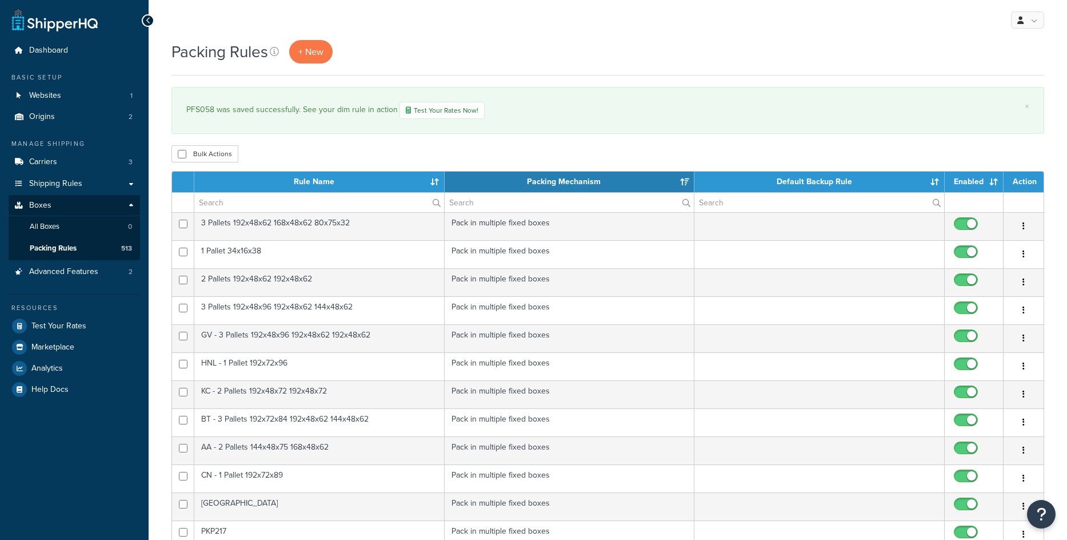
select select "15"
click at [318, 59] on link "+ New" at bounding box center [310, 51] width 43 height 23
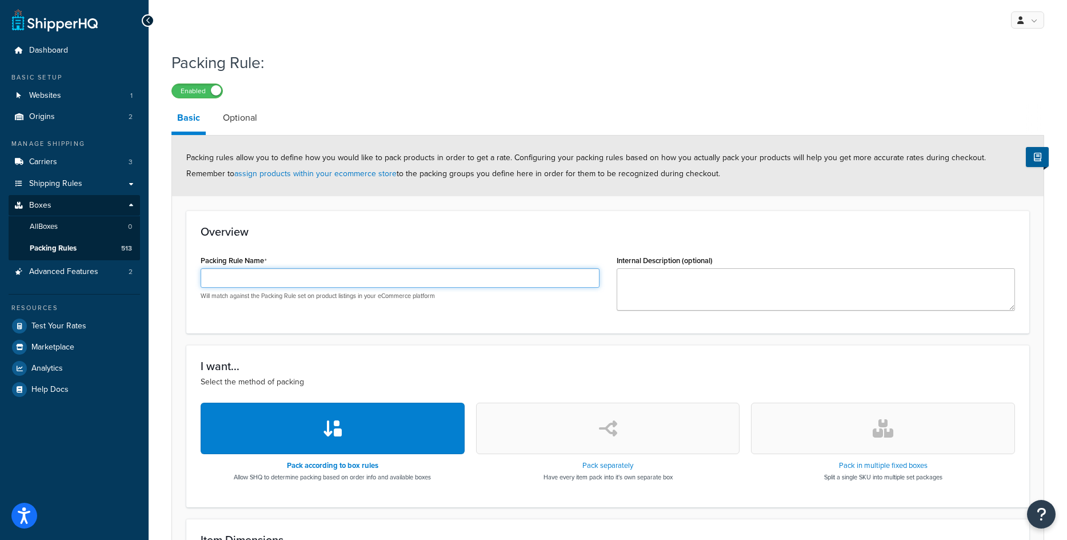
click at [258, 273] on input "Packing Rule Name" at bounding box center [400, 277] width 399 height 19
paste input "PFS056"
type input "PFS056"
click at [890, 417] on button "button" at bounding box center [883, 427] width 264 height 51
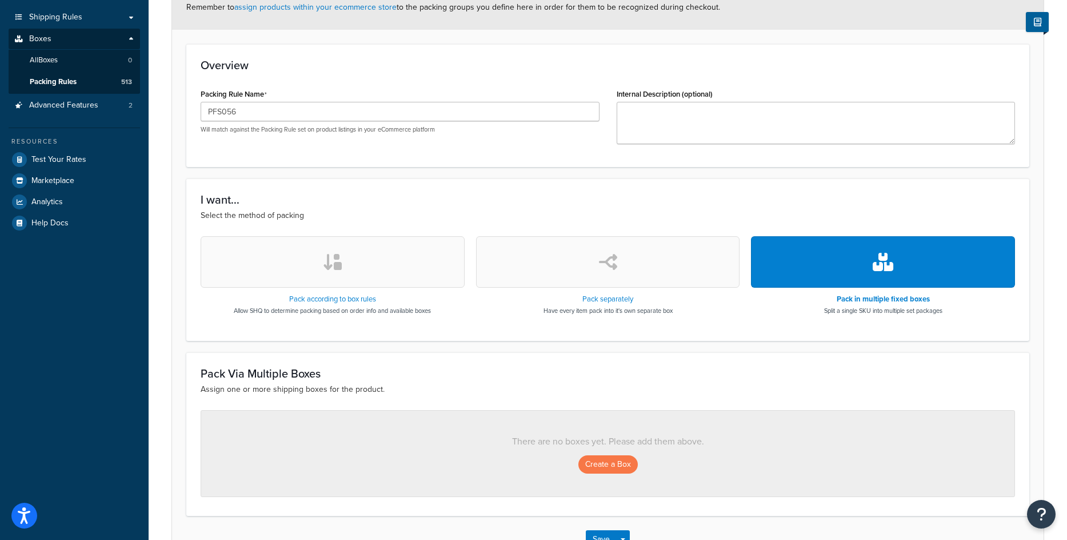
scroll to position [172, 0]
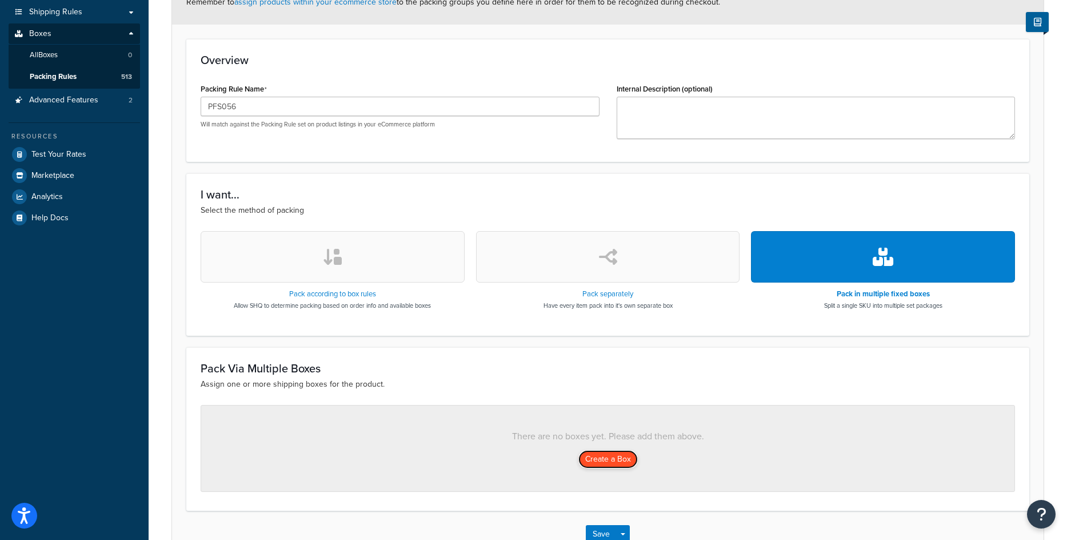
click at [593, 458] on button "Create a Box" at bounding box center [608, 459] width 59 height 18
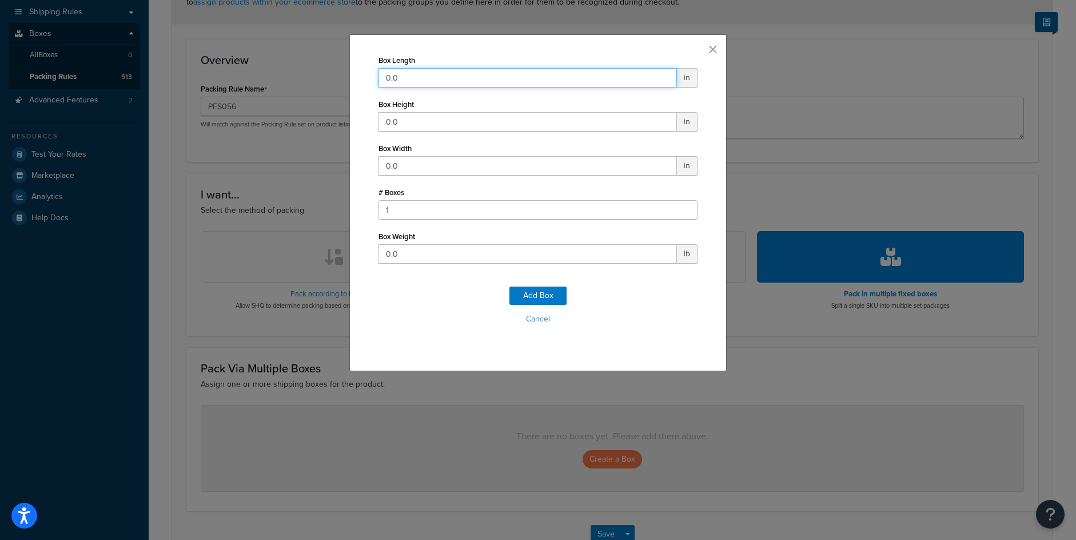
click at [405, 75] on input "0.0" at bounding box center [527, 77] width 298 height 19
type input "72"
click at [439, 126] on input "0.0" at bounding box center [527, 121] width 298 height 19
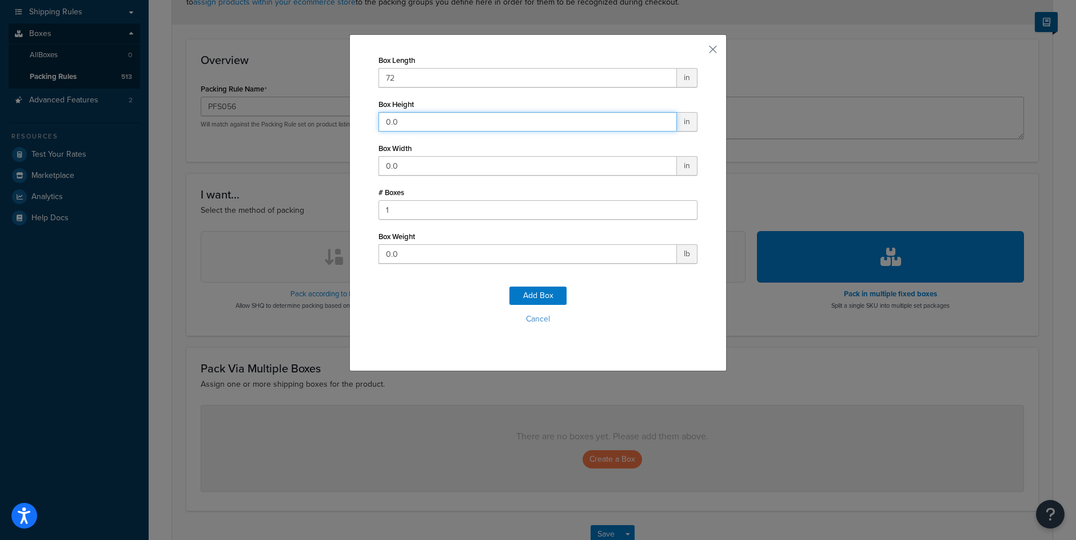
click at [439, 126] on input "0.0" at bounding box center [527, 121] width 298 height 19
type input "67"
click at [441, 153] on div "Box Width 0.0 in" at bounding box center [537, 157] width 319 height 35
click at [441, 162] on input "0.0" at bounding box center [527, 165] width 298 height 19
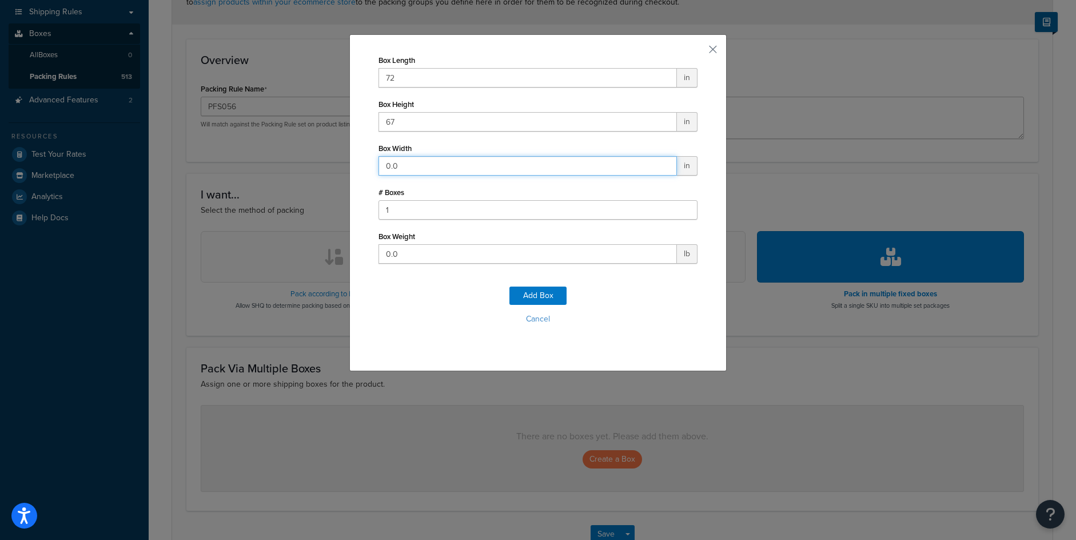
click at [441, 162] on input "0.0" at bounding box center [527, 165] width 298 height 19
type input "72"
click at [389, 248] on input "0.0" at bounding box center [527, 253] width 298 height 19
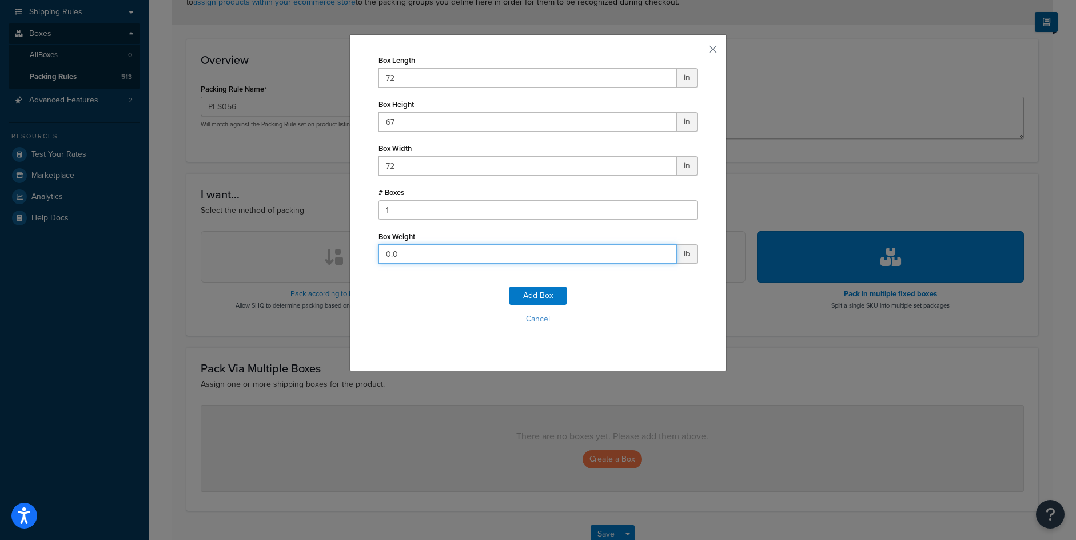
click at [389, 248] on input "0.0" at bounding box center [527, 253] width 298 height 19
type input "750"
click at [522, 300] on button "Add Box" at bounding box center [537, 295] width 57 height 18
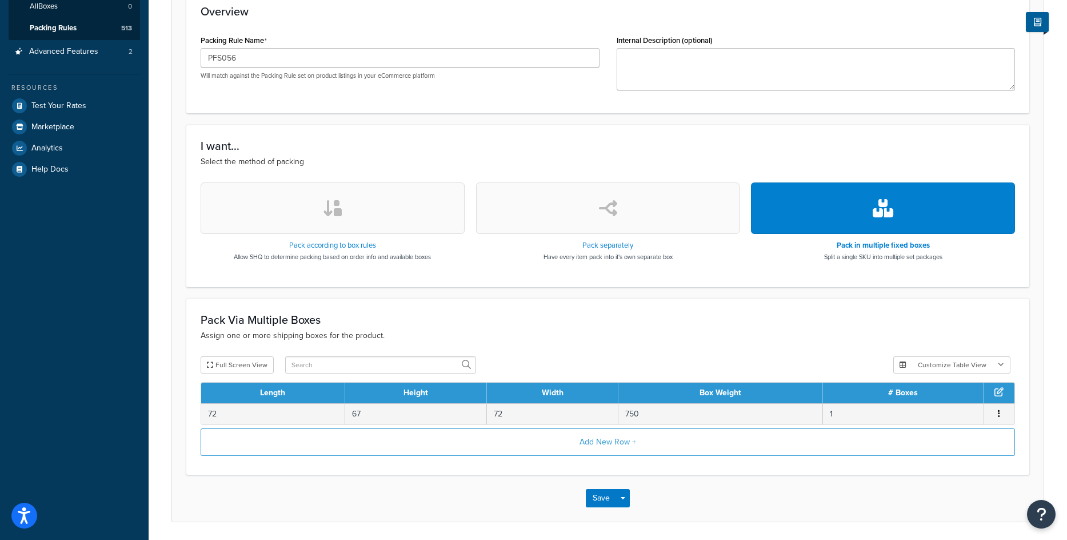
scroll to position [260, 0]
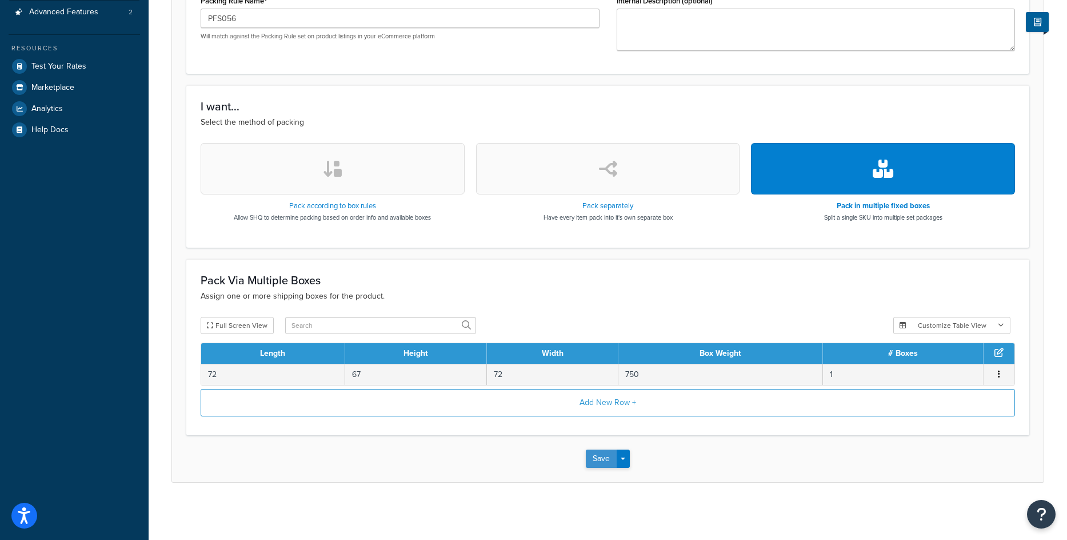
click at [606, 451] on button "Save" at bounding box center [601, 458] width 31 height 18
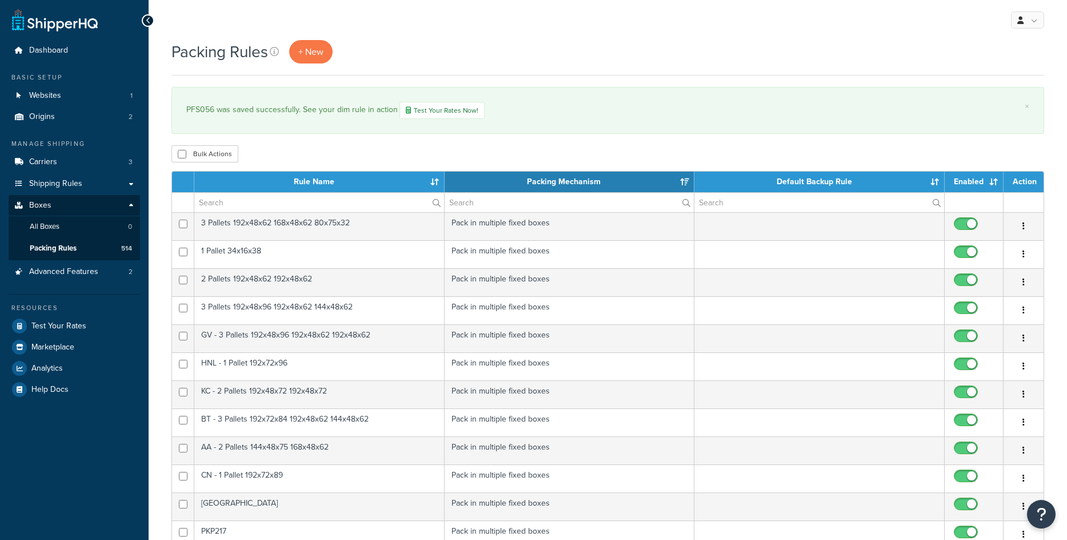
select select "15"
